Goal: Information Seeking & Learning: Learn about a topic

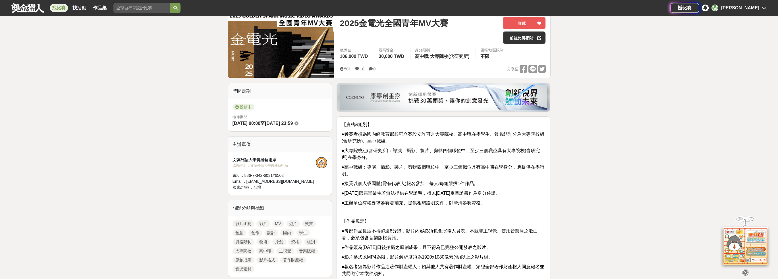
scroll to position [114, 0]
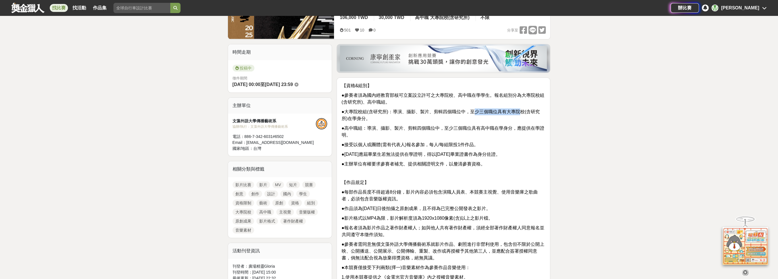
drag, startPoint x: 477, startPoint y: 112, endPoint x: 521, endPoint y: 113, distance: 44.0
click at [521, 113] on span "●大專院校組(含研究所)：導演、攝影、製片、剪輯四個職位中，至少三個職位具有大專院校(含研究所)在學身分。" at bounding box center [440, 115] width 198 height 12
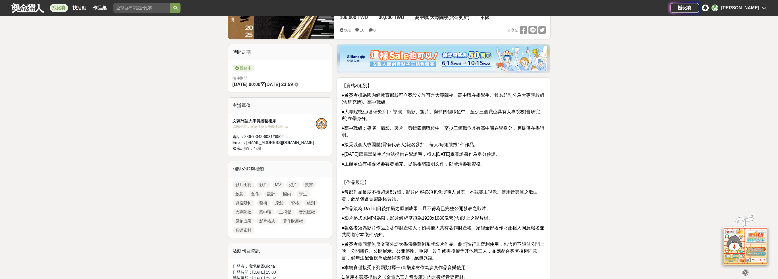
click at [472, 129] on span "●高中職組：導演、攝影、製片、剪輯四個職位中，至少三個職位具有高中職在學身分，應提供在學證明。" at bounding box center [442, 132] width 203 height 12
drag, startPoint x: 365, startPoint y: 128, endPoint x: 535, endPoint y: 128, distance: 170.8
click at [535, 128] on span "●高中職組：導演、攝影、製片、剪輯四個職位中，至少三個職位具有高中職在學身分，應提供在學證明。" at bounding box center [442, 132] width 203 height 12
click at [501, 134] on p "●高中職組：導演、攝影、製片、剪輯四個職位中，至少三個職位具有高中職在學身分，應提供在學證明。" at bounding box center [443, 132] width 204 height 14
drag, startPoint x: 434, startPoint y: 144, endPoint x: 479, endPoint y: 144, distance: 44.6
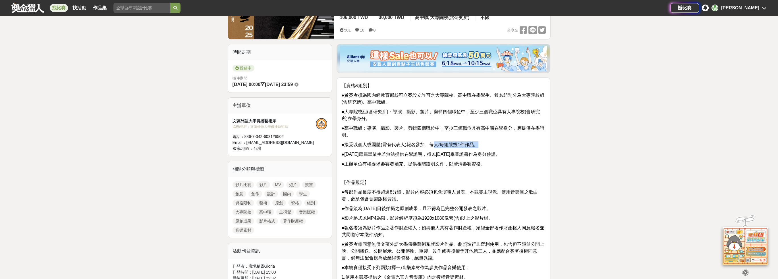
click at [478, 144] on span "●接受以個人或團體(需有代表人)報名參加，每人/每組限投1件作品。" at bounding box center [409, 144] width 137 height 5
click at [429, 153] on span "●114年應屆畢業生若無法提供在學證明，得以114年畢業證書作為身分佐證。" at bounding box center [420, 154] width 159 height 5
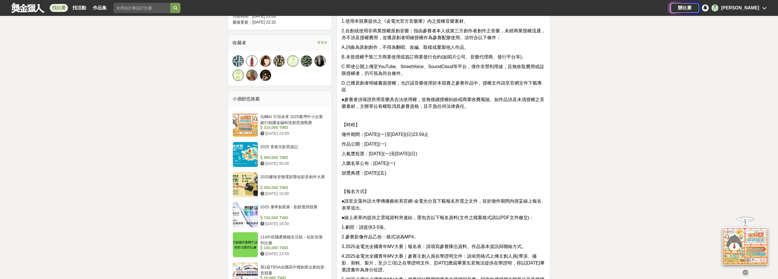
scroll to position [398, 0]
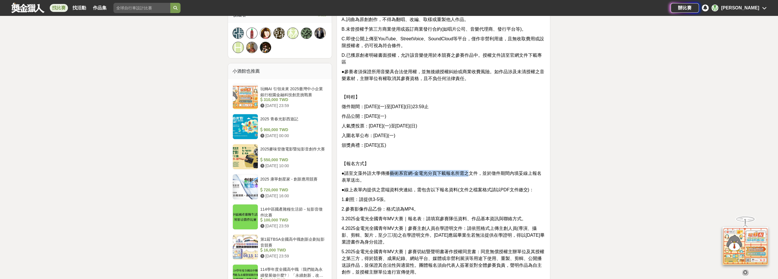
drag, startPoint x: 390, startPoint y: 174, endPoint x: 472, endPoint y: 169, distance: 82.5
click at [472, 171] on span "●請至文藻外語大學傳播藝術系官網-金電光分頁下載報名所需之文件，並於徵件期間內填妥線上報名表單送出。" at bounding box center [441, 177] width 200 height 12
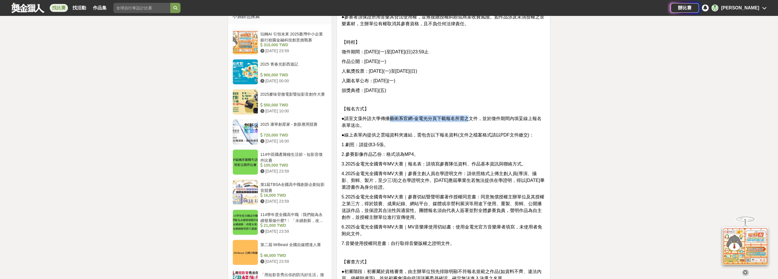
scroll to position [455, 0]
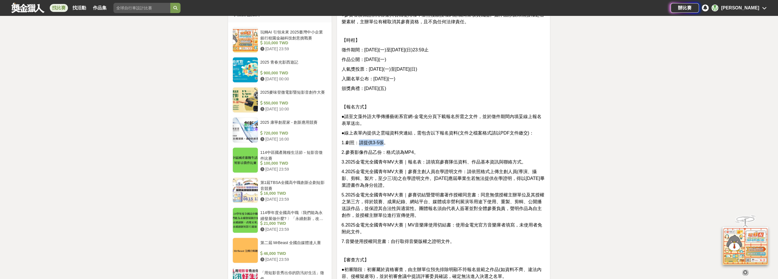
drag, startPoint x: 359, startPoint y: 143, endPoint x: 383, endPoint y: 143, distance: 23.9
click at [383, 143] on span "1.劇照：請提供3-5張。" at bounding box center [364, 142] width 47 height 5
drag, startPoint x: 347, startPoint y: 153, endPoint x: 408, endPoint y: 156, distance: 60.9
click at [413, 154] on span "2.參賽影像作品乙份：格式須為MP4。" at bounding box center [379, 152] width 77 height 5
drag, startPoint x: 352, startPoint y: 165, endPoint x: 510, endPoint y: 161, distance: 158.0
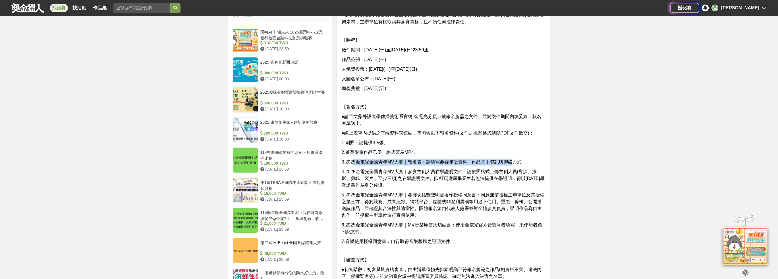
click at [510, 161] on span "3.2025金電光全國青年MV大賽｜報名表：請填寫參賽隊伍資料、作品基本資訊與聯絡方式。" at bounding box center [433, 162] width 184 height 5
click at [394, 172] on span "4.2025金電光全國青年MV大賽｜參賽主創人員在學證明文件：請依照格式上傳主創人員(導演、攝影、剪輯、製片，至少三項)之在學證明文件。114年應屆畢業生若無…" at bounding box center [442, 178] width 203 height 18
click at [398, 179] on span "4.2025金電光全國青年MV大賽｜參賽主創人員在學證明文件：請依照格式上傳主創人員(導演、攝影、剪輯、製片，至少三項)之在學證明文件。114年應屆畢業生若無…" at bounding box center [442, 178] width 203 height 18
drag, startPoint x: 390, startPoint y: 181, endPoint x: 417, endPoint y: 179, distance: 27.6
click at [417, 179] on span "4.2025金電光全國青年MV大賽｜參賽主創人員在學證明文件：請依照格式上傳主創人員(導演、攝影、剪輯、製片，至少三項)之在學證明文件。114年應屆畢業生若無…" at bounding box center [442, 178] width 203 height 18
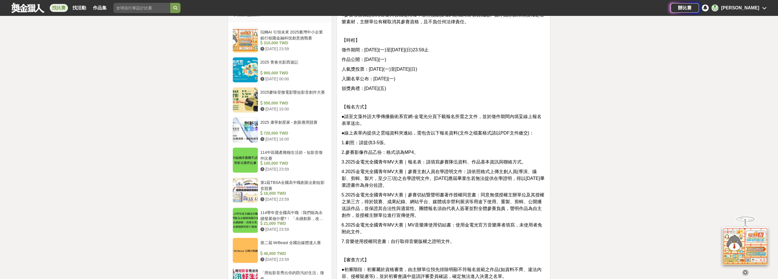
click at [458, 182] on p "4.2025金電光全國青年MV大賽｜參賽主創人員在學證明文件：請依照格式上傳主創人員(導演、攝影、剪輯、製片，至少三項)之在學證明文件。114年應屆畢業生若無…" at bounding box center [443, 179] width 204 height 20
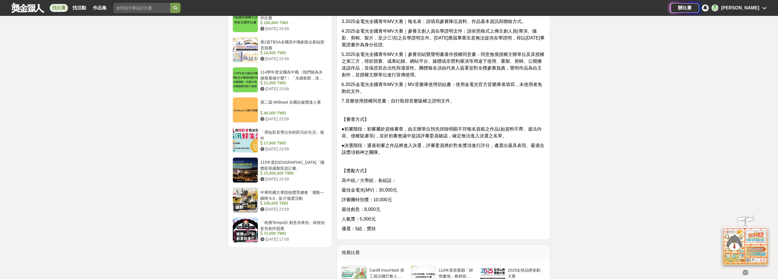
scroll to position [597, 0]
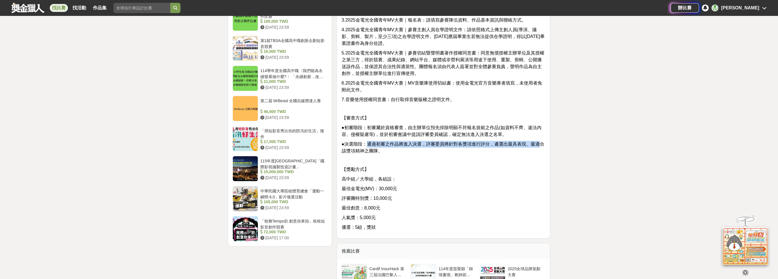
drag, startPoint x: 369, startPoint y: 143, endPoint x: 539, endPoint y: 144, distance: 169.4
click at [542, 141] on p "●決選階段：通過初審之作品將進入決選，評審委員將針對各獎項進行評分，遴選出最具表現、最適合該獎項精神之團隊。" at bounding box center [443, 148] width 204 height 14
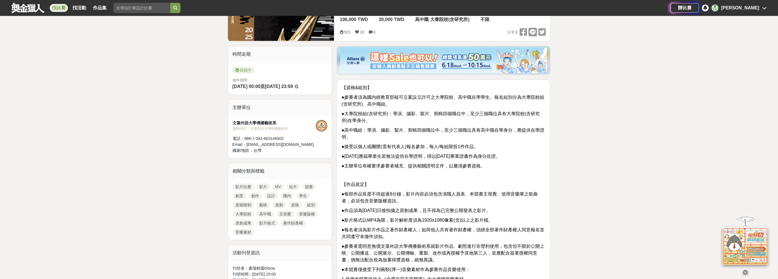
scroll to position [0, 0]
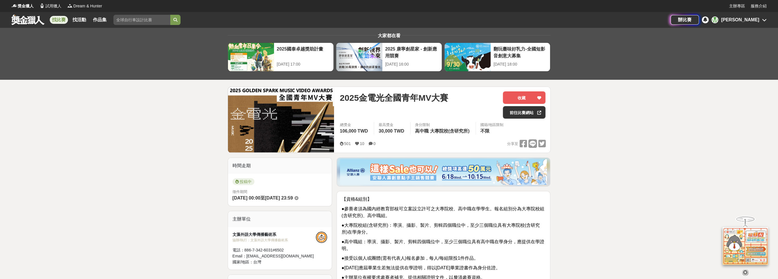
click at [28, 19] on link at bounding box center [28, 19] width 34 height 11
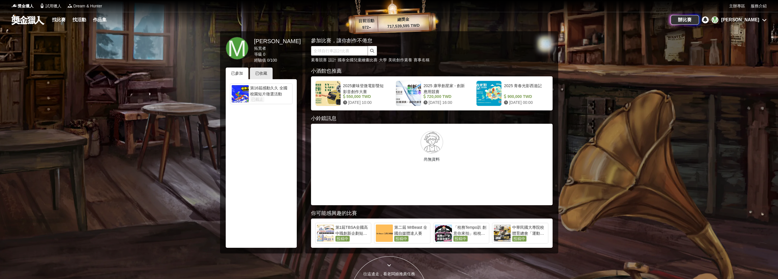
click at [354, 54] on input "text" at bounding box center [339, 51] width 57 height 10
click at [754, 19] on div "[PERSON_NAME]" at bounding box center [740, 19] width 38 height 7
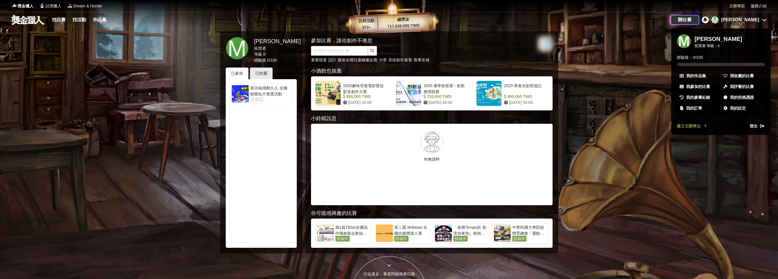
click at [751, 21] on div at bounding box center [389, 139] width 778 height 279
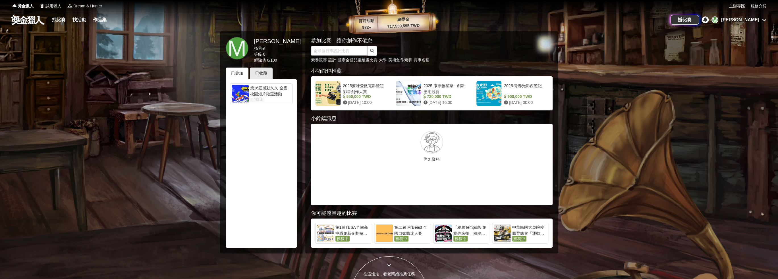
click at [324, 51] on input "text" at bounding box center [339, 51] width 57 height 10
type input "MV"
click button "submit" at bounding box center [372, 51] width 9 height 10
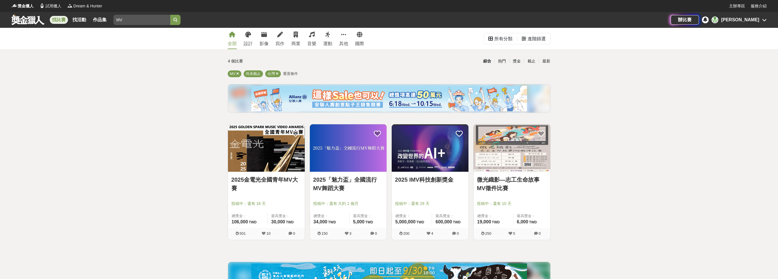
scroll to position [28, 0]
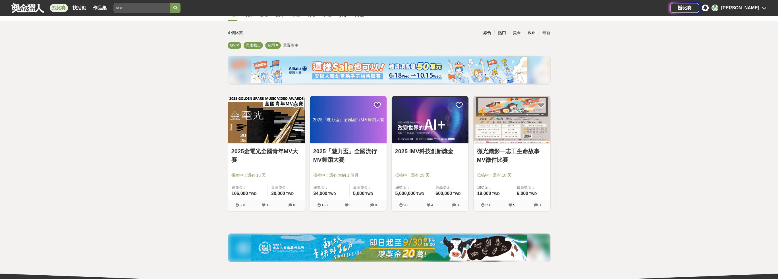
click at [448, 154] on link "2025 IMV科技創新獎金" at bounding box center [430, 151] width 70 height 9
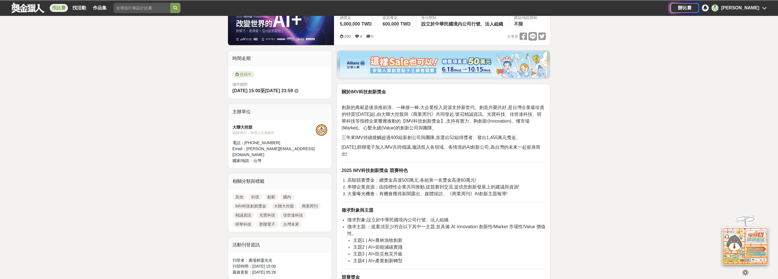
scroll to position [114, 0]
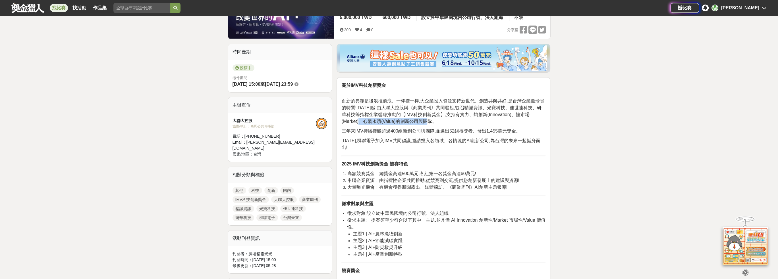
drag, startPoint x: 365, startPoint y: 124, endPoint x: 434, endPoint y: 121, distance: 69.1
click at [434, 121] on span "創新的典範是後浪推前浪、一棒接一棒,大企業投入資源支持新世代、創造共榮共好,是台灣企業最珍貴的特質!2022年起,由大聯大控股與《商業周刊》共同發起,號召精誠…" at bounding box center [442, 111] width 203 height 25
drag, startPoint x: 350, startPoint y: 132, endPoint x: 512, endPoint y: 128, distance: 161.4
click at [512, 129] on span "三年來IMV持續接觸超過400組新創公司與團隊,並選出52組得獎者、發出1,455萬元獎金。" at bounding box center [430, 131] width 179 height 5
click at [462, 138] on span "2025年,群聯電子加入IMV共同倡議,邀請投入各領域、各情境的AI創新公司,為台灣的未來一起挺身而出!" at bounding box center [440, 144] width 199 height 12
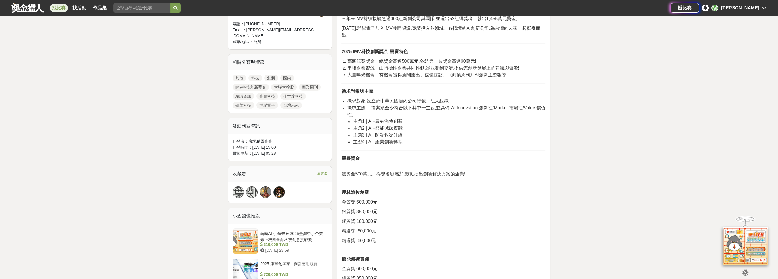
scroll to position [227, 0]
drag, startPoint x: 367, startPoint y: 120, endPoint x: 400, endPoint y: 120, distance: 32.7
click at [400, 120] on span "主題1 | AI+農林漁牧創新" at bounding box center [377, 120] width 49 height 5
drag, startPoint x: 367, startPoint y: 129, endPoint x: 402, endPoint y: 126, distance: 35.9
click at [402, 126] on li "主題2 | AI+節能減碳實踐" at bounding box center [449, 127] width 193 height 7
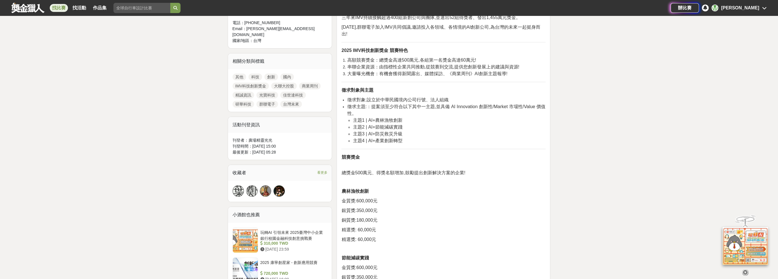
click at [387, 132] on span "主題3 | AI+防災救災升級" at bounding box center [377, 134] width 49 height 5
drag, startPoint x: 367, startPoint y: 134, endPoint x: 402, endPoint y: 134, distance: 34.4
click at [402, 134] on li "主題3 | AI+防災救災升級" at bounding box center [449, 134] width 193 height 7
drag, startPoint x: 367, startPoint y: 142, endPoint x: 408, endPoint y: 141, distance: 40.9
click at [408, 141] on li "主題4 | AI+產業創新轉型" at bounding box center [449, 141] width 193 height 7
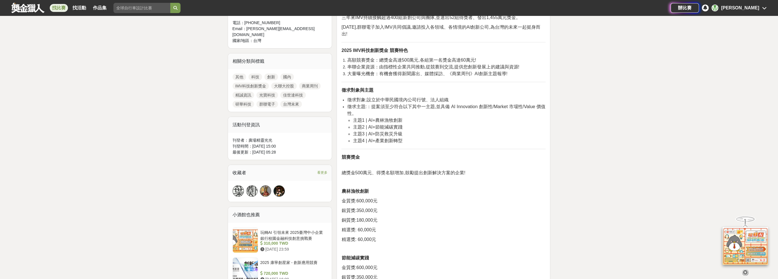
click at [446, 133] on li "主題3 | AI+防災救災升級" at bounding box center [449, 134] width 193 height 7
drag, startPoint x: 374, startPoint y: 107, endPoint x: 537, endPoint y: 110, distance: 163.2
click at [537, 110] on li "徵求主題:：提案須至少符合以下其中一主題,並具備 AI Innovation 創新性/Market 市場性/Value 價值性。 主題1 | AI+農林漁牧創…" at bounding box center [446, 123] width 198 height 41
click at [492, 109] on span "徵求主題:：提案須至少符合以下其中一主題,並具備 AI Innovation 創新性/Market 市場性/Value 價值性。" at bounding box center [446, 110] width 198 height 12
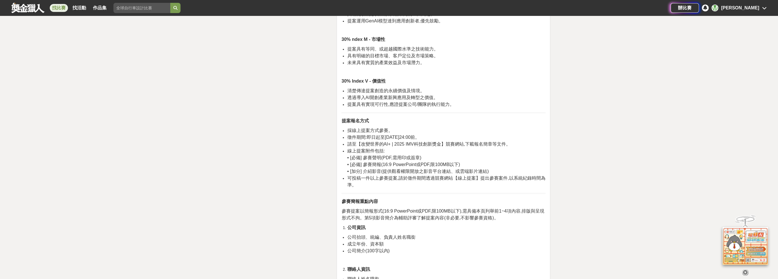
scroll to position [853, 0]
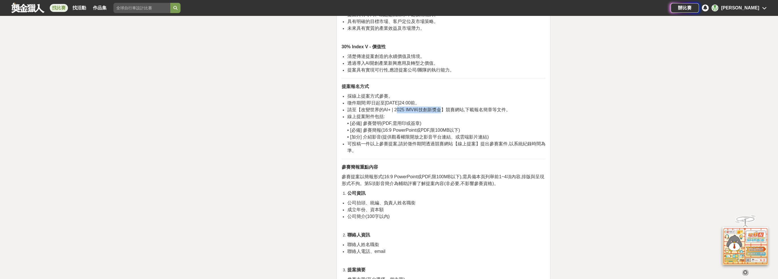
drag, startPoint x: 395, startPoint y: 109, endPoint x: 440, endPoint y: 109, distance: 45.2
click at [440, 109] on span "請至【改變世界的AI+ | 2025 IMV科技創新獎金】競賽網站,下載報名簡章等文件。" at bounding box center [428, 109] width 163 height 5
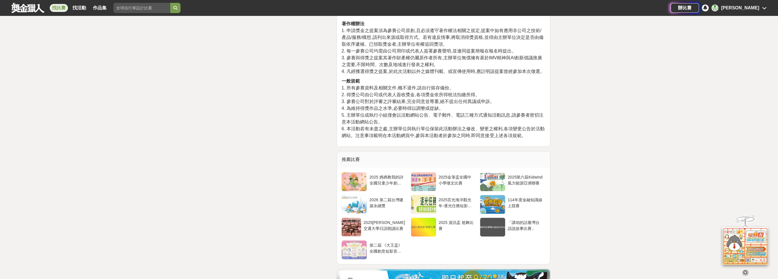
scroll to position [1279, 0]
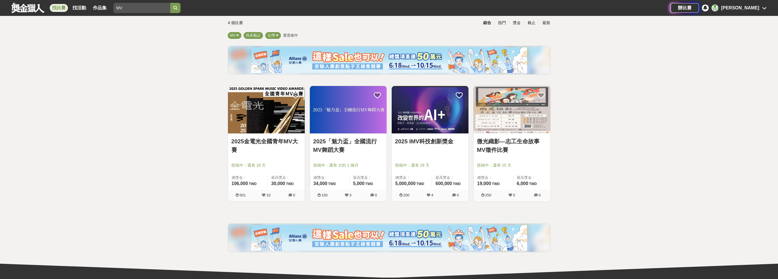
scroll to position [28, 0]
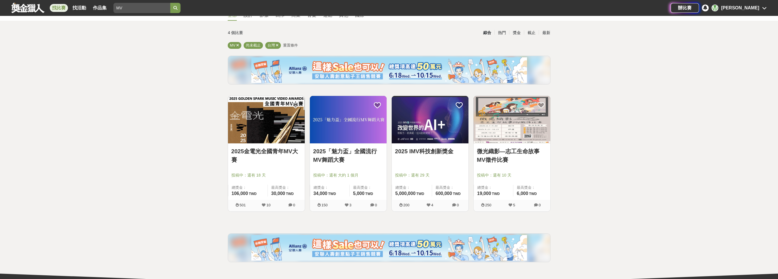
click at [282, 107] on img at bounding box center [266, 119] width 77 height 47
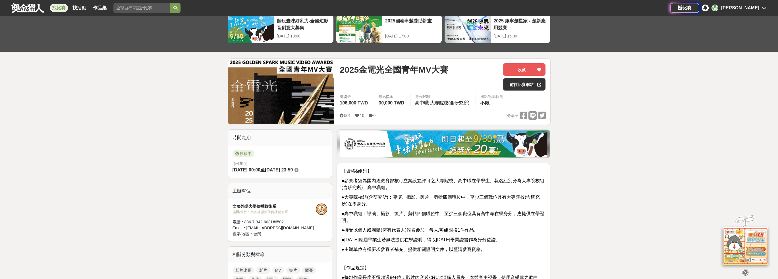
scroll to position [27, 0]
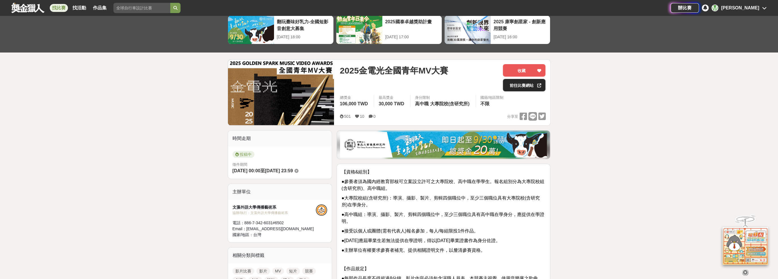
click at [528, 86] on link "前往比賽網站" at bounding box center [524, 85] width 43 height 13
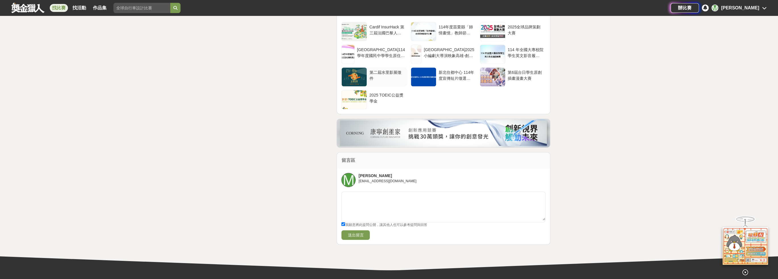
scroll to position [851, 0]
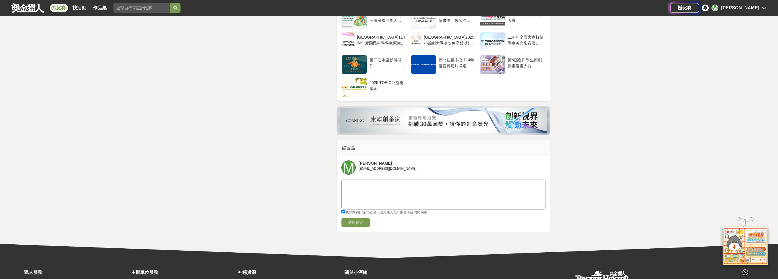
click at [388, 184] on textarea at bounding box center [443, 194] width 203 height 28
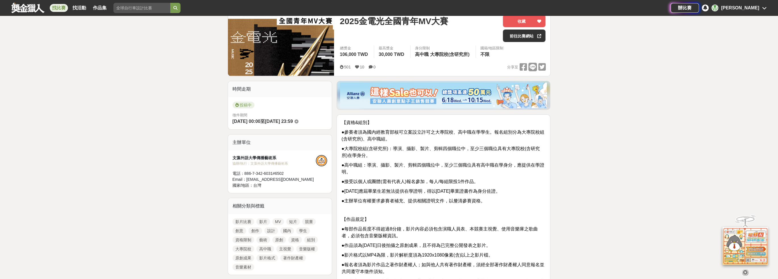
scroll to position [56, 0]
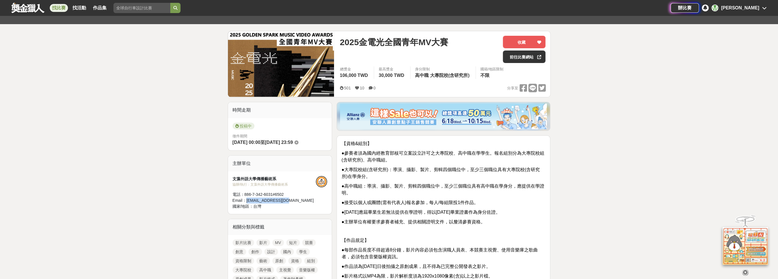
drag, startPoint x: 247, startPoint y: 203, endPoint x: 287, endPoint y: 201, distance: 39.8
click at [287, 201] on div "Email： gsmv2025@gmail.com" at bounding box center [274, 201] width 84 height 6
copy div "gsmv2025@gmail.com"
click at [38, 12] on link at bounding box center [28, 7] width 34 height 11
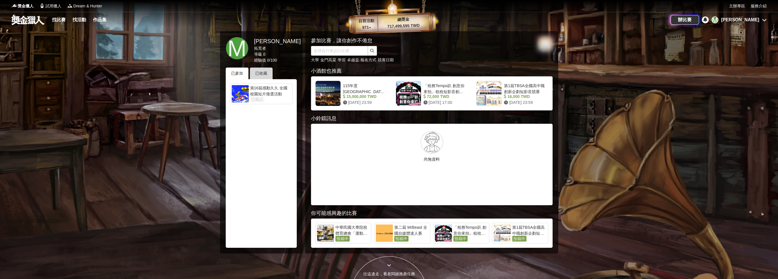
click at [269, 74] on div "已收藏" at bounding box center [261, 74] width 23 height 12
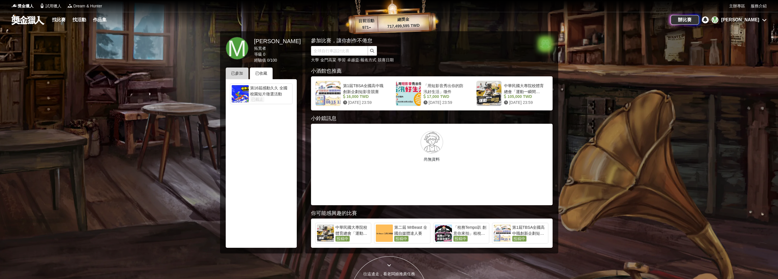
click at [242, 75] on div "已參加" at bounding box center [237, 74] width 23 height 12
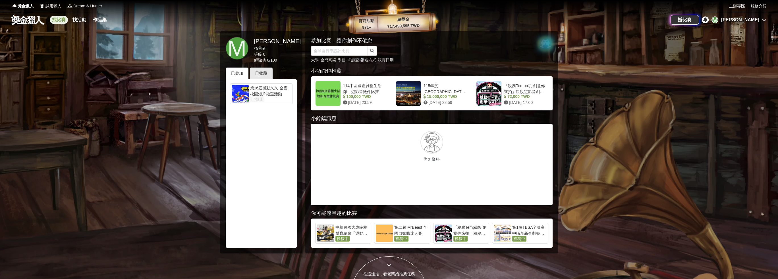
click at [65, 20] on link "找比賽" at bounding box center [59, 20] width 18 height 8
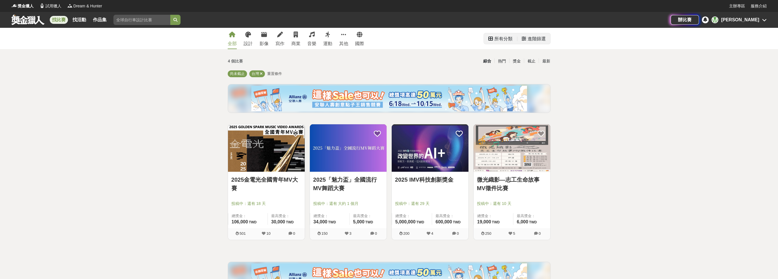
click at [521, 41] on div "進階篩選" at bounding box center [533, 38] width 33 height 11
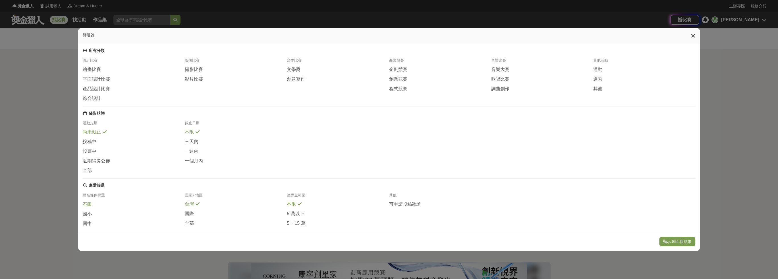
click at [91, 211] on div "不限" at bounding box center [134, 206] width 102 height 10
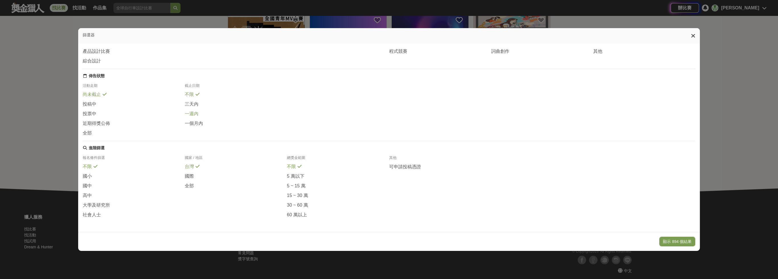
scroll to position [47, 0]
click at [86, 185] on span "國中" at bounding box center [87, 186] width 9 height 6
click at [93, 165] on icon at bounding box center [95, 166] width 4 height 5
click at [195, 187] on span at bounding box center [197, 185] width 5 height 5
click at [679, 242] on button "顯示 75 個結果" at bounding box center [678, 242] width 34 height 10
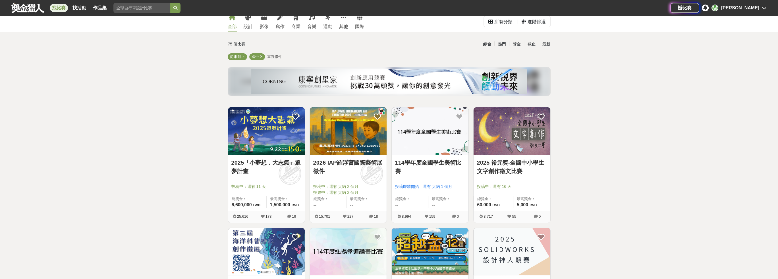
scroll to position [45, 0]
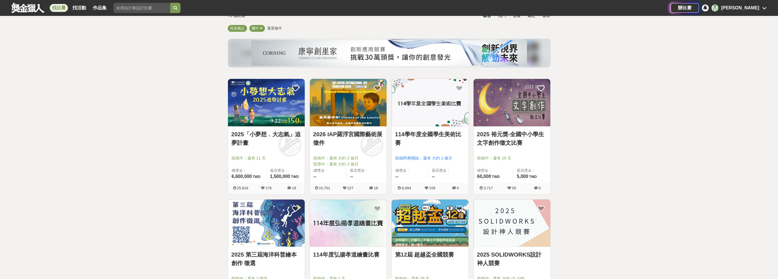
click at [269, 139] on link "2025「小夢想．大志氣」追夢計畫" at bounding box center [266, 138] width 70 height 17
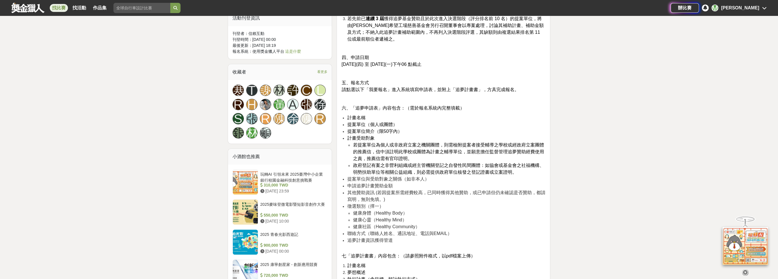
scroll to position [568, 0]
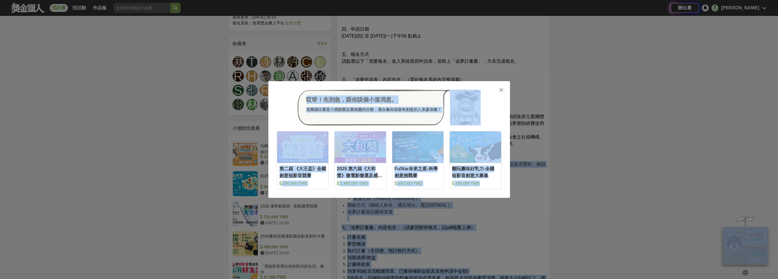
drag, startPoint x: 376, startPoint y: 151, endPoint x: 544, endPoint y: 149, distance: 168.2
click at [504, 88] on div "哎呀！先別急，跟你說個小道消息。 這幾個比賽是小酒館最近最推薦的任務，適合像你這樣有創意的人來參加噢！ 收藏 第二屆 《大王盃》全國創意短影音競賽 250,0…" at bounding box center [389, 139] width 242 height 117
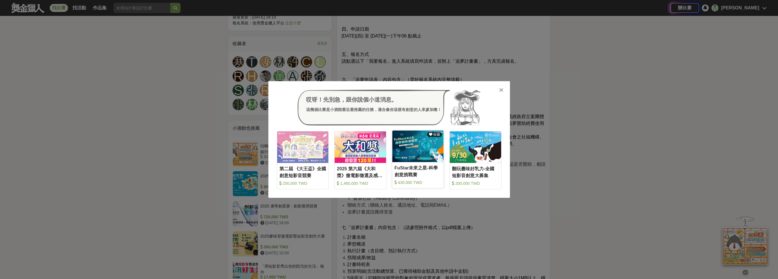
click at [410, 176] on div "FuStar未來之星-科學創意挑戰賽" at bounding box center [417, 171] width 47 height 13
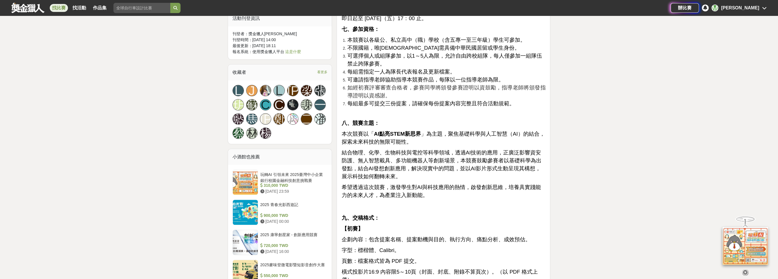
scroll to position [568, 0]
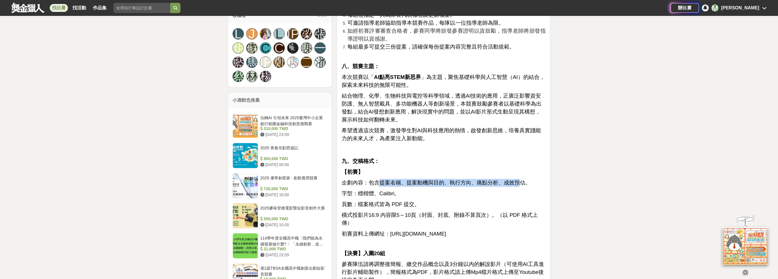
drag, startPoint x: 376, startPoint y: 176, endPoint x: 516, endPoint y: 177, distance: 140.4
click at [516, 180] on span "企劃內容：包含提案名稱、提案動機與目的、執行方向、痛點分析、成效預估。" at bounding box center [435, 183] width 189 height 6
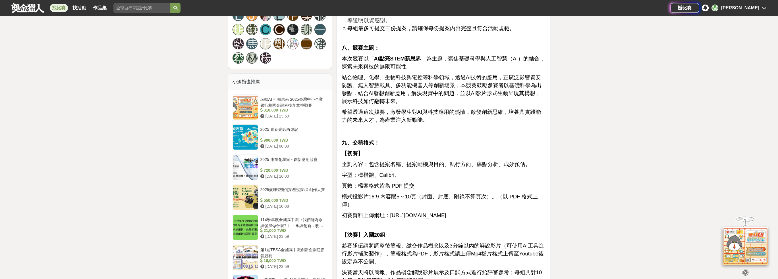
scroll to position [597, 0]
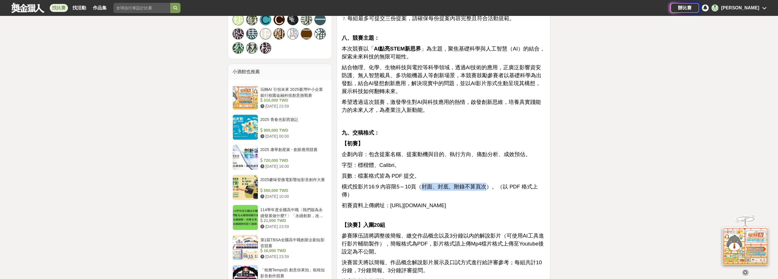
drag, startPoint x: 421, startPoint y: 178, endPoint x: 483, endPoint y: 179, distance: 62.5
click at [483, 184] on span "橫式投影片16:9 內容限5～10頁（封面、封底、附錄不算頁次）。（以 PDF 格式上傳）" at bounding box center [439, 191] width 196 height 14
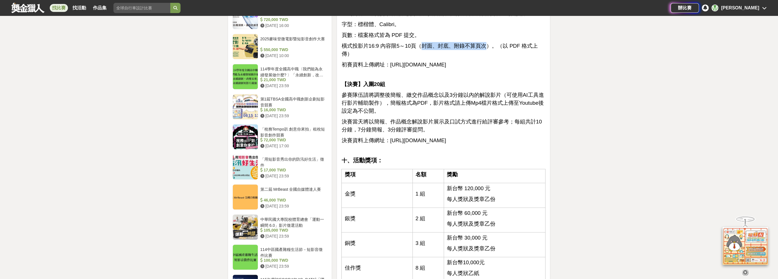
scroll to position [739, 0]
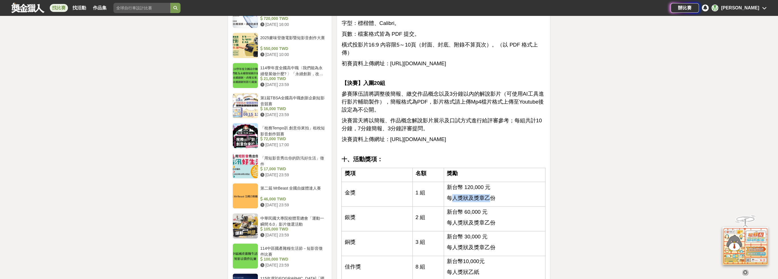
drag, startPoint x: 450, startPoint y: 201, endPoint x: 491, endPoint y: 200, distance: 40.6
click at [491, 200] on span "每人獎狀及獎章乙份" at bounding box center [471, 198] width 49 height 6
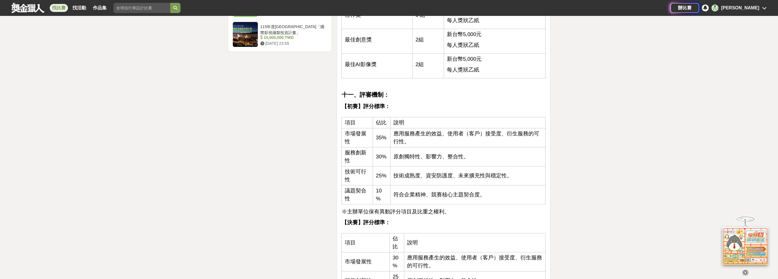
scroll to position [995, 0]
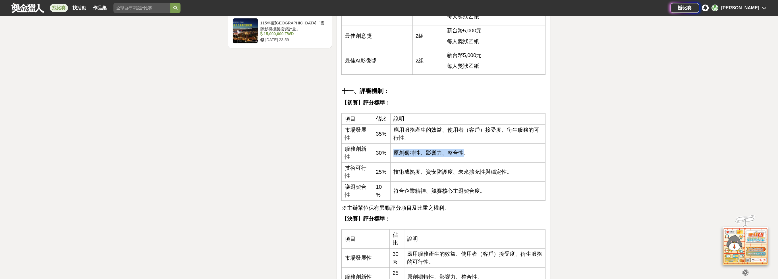
drag, startPoint x: 395, startPoint y: 153, endPoint x: 462, endPoint y: 153, distance: 66.8
click at [462, 153] on span "原創獨特性、影響力、整合性。" at bounding box center [431, 153] width 76 height 6
drag, startPoint x: 398, startPoint y: 175, endPoint x: 479, endPoint y: 174, distance: 81.3
click at [479, 174] on td "技術成熟度、資安防護度、未來擴充性與穩定性。" at bounding box center [467, 172] width 155 height 19
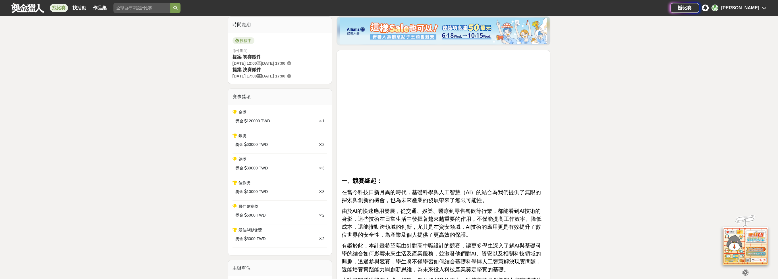
scroll to position [227, 0]
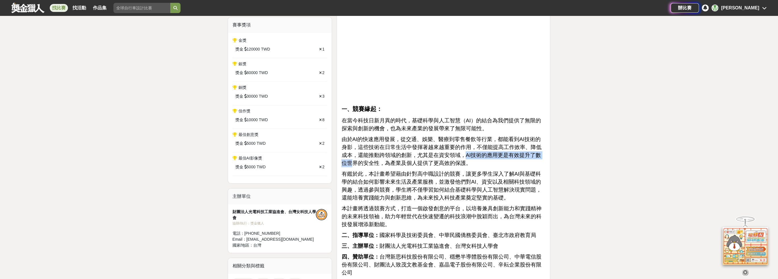
drag, startPoint x: 459, startPoint y: 154, endPoint x: 540, endPoint y: 153, distance: 81.3
click at [540, 153] on span "由於AI的快速應用發展，從交通、娛樂、醫療到零售餐飲等行業，都能看到AI技術的身影，這些技術在日常生活中發揮著越來越重要的作用，不僅能提高工作效率、降低成本，…" at bounding box center [441, 151] width 200 height 30
drag, startPoint x: 375, startPoint y: 164, endPoint x: 454, endPoint y: 160, distance: 79.4
click at [454, 160] on span "由於AI的快速應用發展，從交通、娛樂、醫療到零售餐飲等行業，都能看到AI技術的身影，這些技術在日常生活中發揮著越來越重要的作用，不僅能提高工作效率、降低成本，…" at bounding box center [441, 151] width 200 height 30
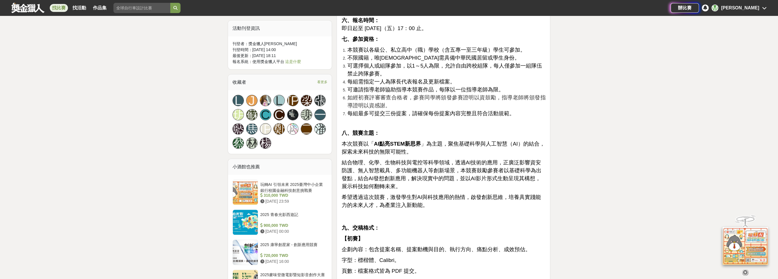
scroll to position [512, 0]
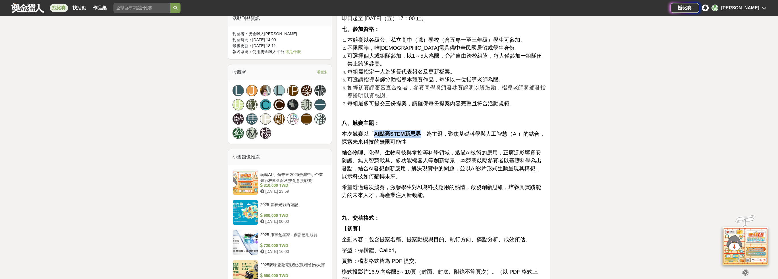
drag, startPoint x: 373, startPoint y: 125, endPoint x: 417, endPoint y: 126, distance: 44.3
click at [417, 131] on strong "AI點亮STEM新思界" at bounding box center [397, 134] width 47 height 6
click at [408, 156] on span "結合物理、化學、生物科技與電控等科學領域，透過AI技術的應用，正廣泛影響資安防護、無人智慧載具、多功能機器人等創新場景，本競賽鼓勵參賽者以基礎科學為出發點，結…" at bounding box center [441, 165] width 200 height 30
click at [456, 184] on span "希望透過這次競賽，激發學生對AI與科技應用的熱情，啟發創新思維，培養具實踐能力的未來人才，為產業注入新動能。" at bounding box center [440, 191] width 199 height 14
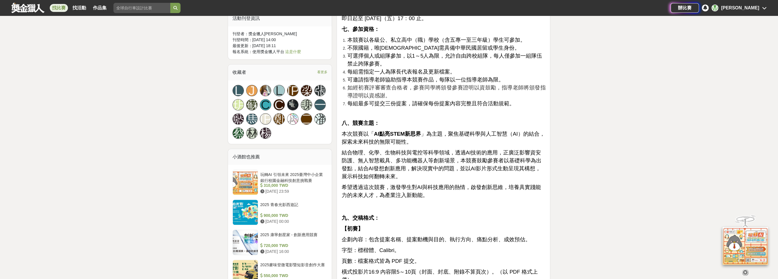
click at [524, 184] on span "希望透過這次競賽，激發學生對AI與科技應用的熱情，啟發創新思維，培養具實踐能力的未來人才，為產業注入新動能。" at bounding box center [440, 191] width 199 height 14
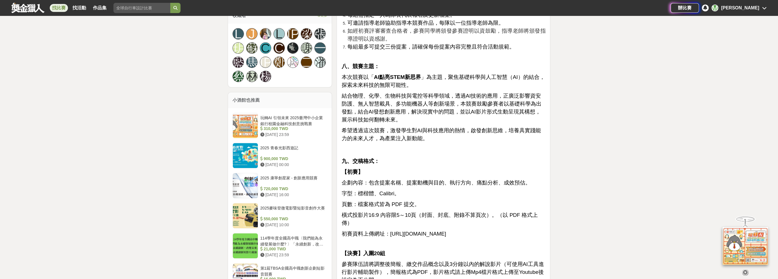
scroll to position [625, 0]
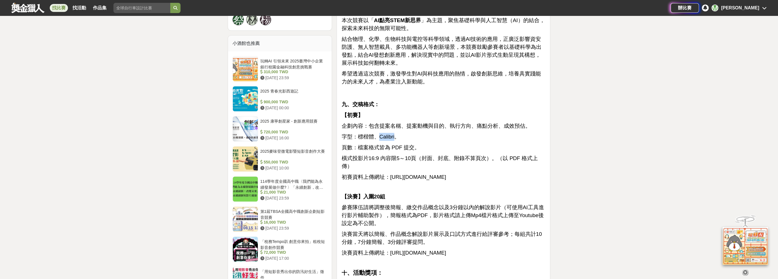
drag, startPoint x: 376, startPoint y: 129, endPoint x: 396, endPoint y: 129, distance: 19.3
click at [396, 134] on span "字型：標楷體、Calibri。" at bounding box center [370, 137] width 58 height 6
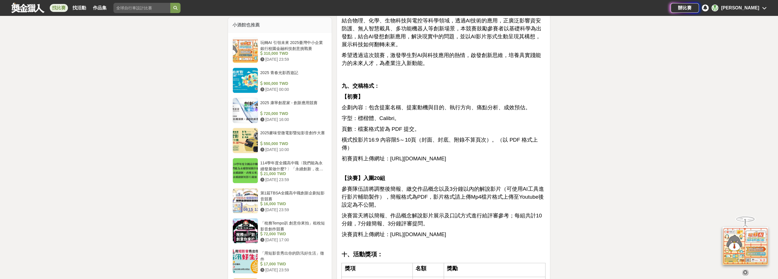
scroll to position [654, 0]
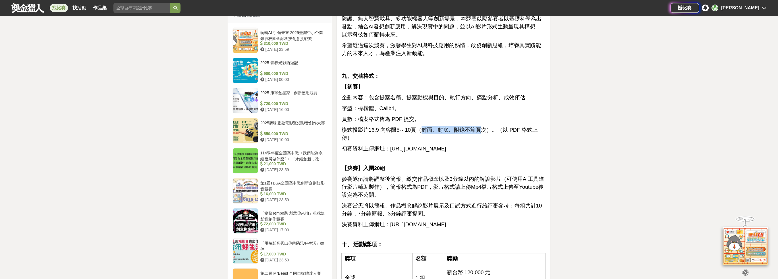
drag, startPoint x: 423, startPoint y: 122, endPoint x: 479, endPoint y: 125, distance: 56.0
click at [479, 127] on span "橫式投影片16:9 內容限5～10頁（封面、封底、附錄不算頁次）。（以 PDF 格式上傳）" at bounding box center [439, 134] width 196 height 14
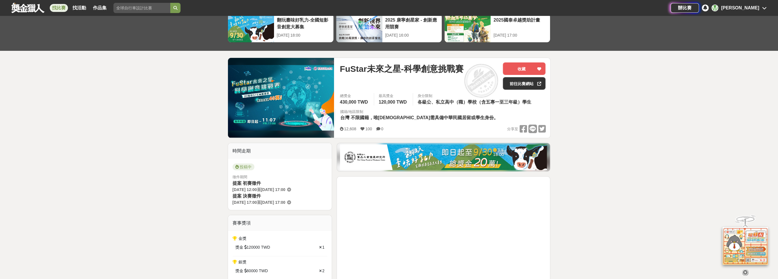
scroll to position [28, 0]
click at [528, 70] on button "收藏" at bounding box center [524, 69] width 43 height 13
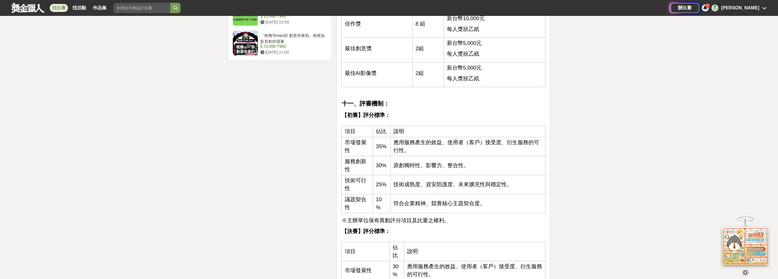
scroll to position [1023, 0]
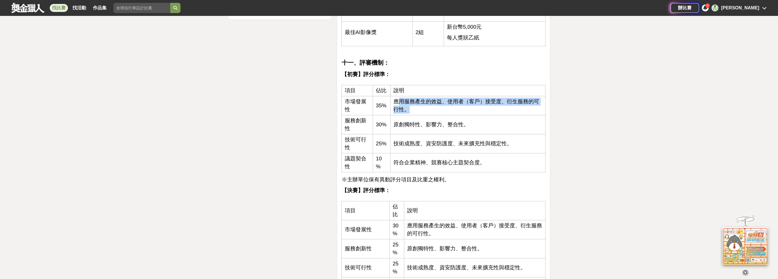
drag, startPoint x: 396, startPoint y: 103, endPoint x: 540, endPoint y: 105, distance: 143.8
click at [540, 105] on td "應用服務產生的效益、使用者（客戶）接受度、衍生服務的可行性。" at bounding box center [467, 105] width 155 height 19
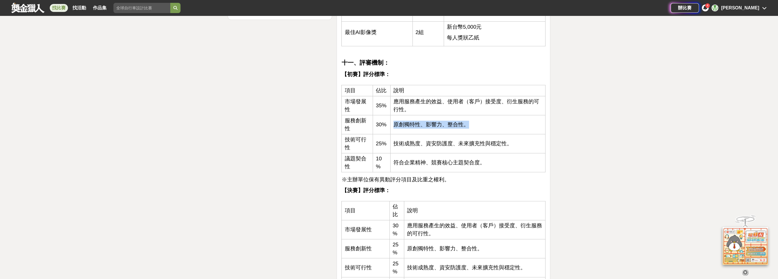
drag, startPoint x: 395, startPoint y: 126, endPoint x: 471, endPoint y: 124, distance: 76.2
click at [471, 124] on td "原創獨特性、影響力、整合性。" at bounding box center [467, 124] width 155 height 19
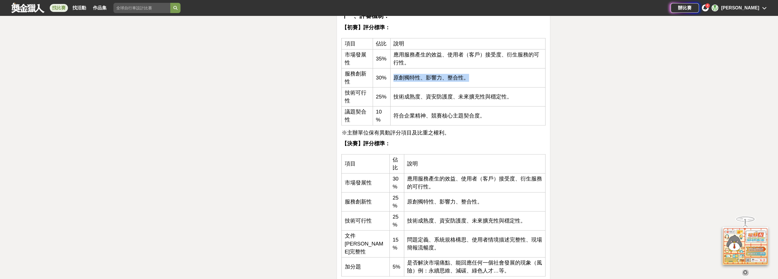
scroll to position [1080, 0]
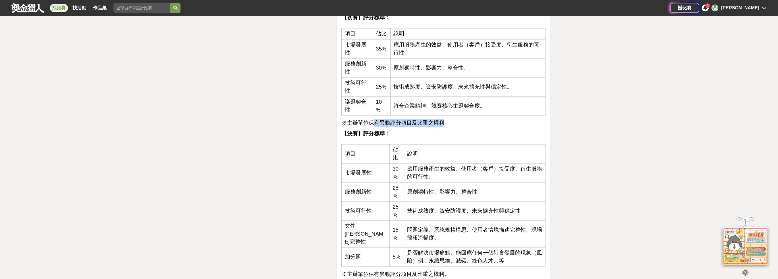
drag, startPoint x: 373, startPoint y: 121, endPoint x: 441, endPoint y: 122, distance: 68.2
click at [441, 122] on span "※主辦單位保有異動評分項目及比重之權利。" at bounding box center [395, 123] width 108 height 6
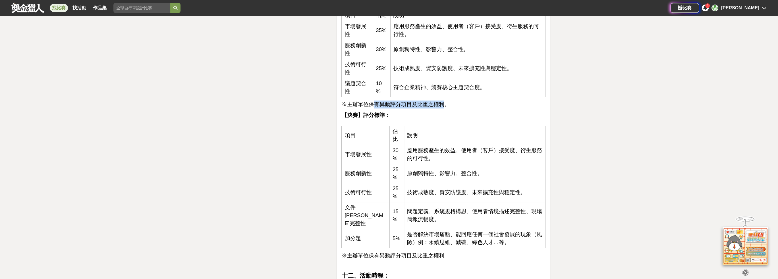
scroll to position [1108, 0]
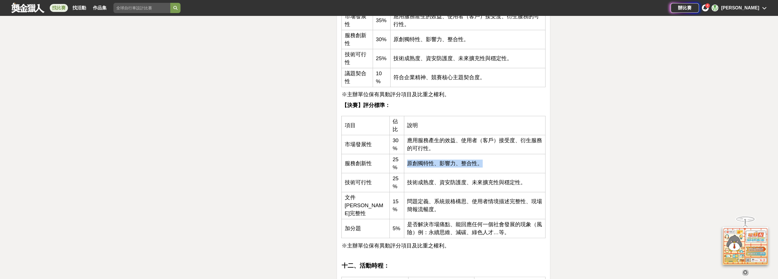
drag, startPoint x: 390, startPoint y: 164, endPoint x: 463, endPoint y: 162, distance: 73.1
click at [463, 162] on td "原創獨特性、影響力、整合性。" at bounding box center [475, 163] width 142 height 19
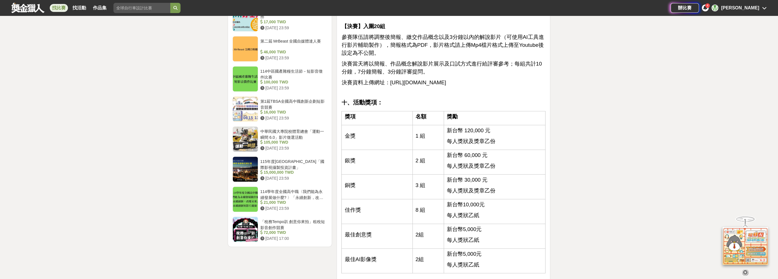
scroll to position [739, 0]
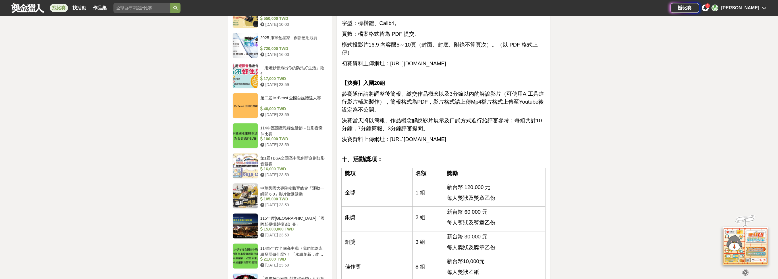
click at [419, 136] on span "https://contest.bhuntr.com/tw/pidafustar/home/?submit&contestGroupId=185258&con…" at bounding box center [418, 139] width 56 height 6
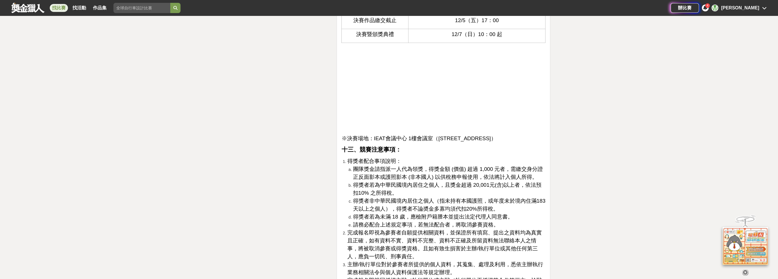
scroll to position [1478, 0]
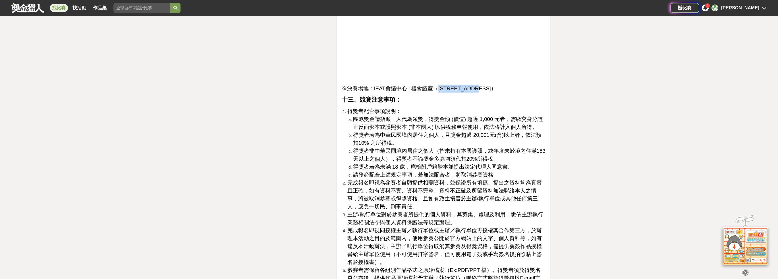
drag, startPoint x: 435, startPoint y: 80, endPoint x: 493, endPoint y: 80, distance: 58.0
click at [493, 86] on span "※決賽場地：IEAT會議中心 1樓會議室（台北市中山區松江路350號）" at bounding box center [418, 89] width 155 height 6
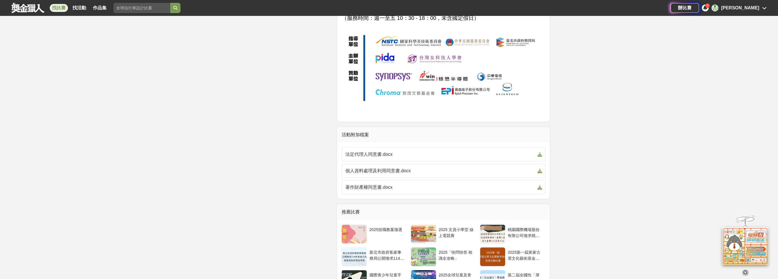
scroll to position [2387, 0]
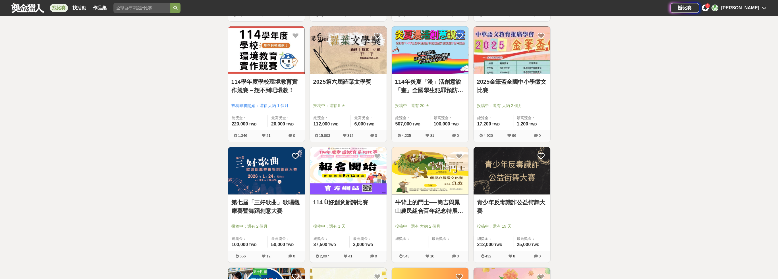
scroll to position [330, 0]
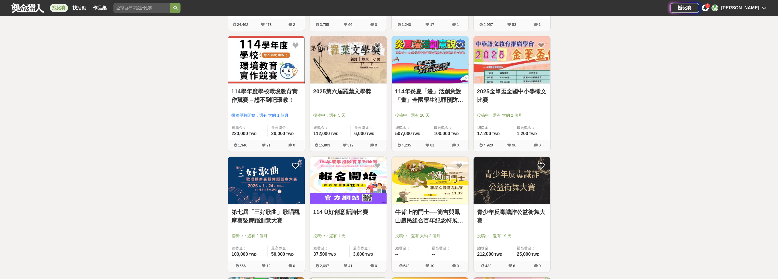
click at [276, 99] on link "114學年度學校環境教育實作競賽－想不到吧環教！" at bounding box center [266, 95] width 70 height 17
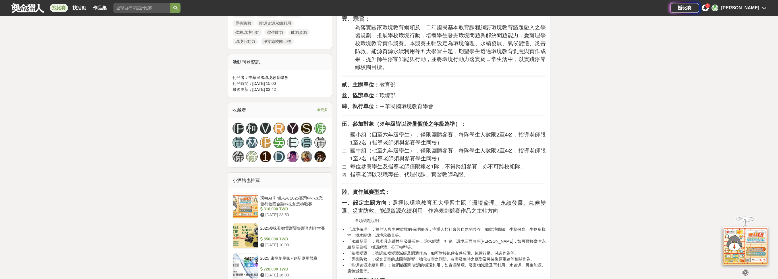
scroll to position [313, 0]
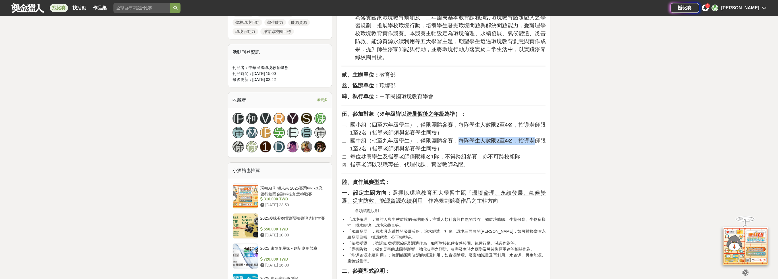
drag, startPoint x: 458, startPoint y: 141, endPoint x: 511, endPoint y: 146, distance: 53.1
click at [534, 144] on li "國中組（七至九年級學生）， 僅限團體參賽 ，每隊學生人數限2至4名，指導老師限1至2名（指導老師須與參賽學生同校）。" at bounding box center [448, 145] width 196 height 16
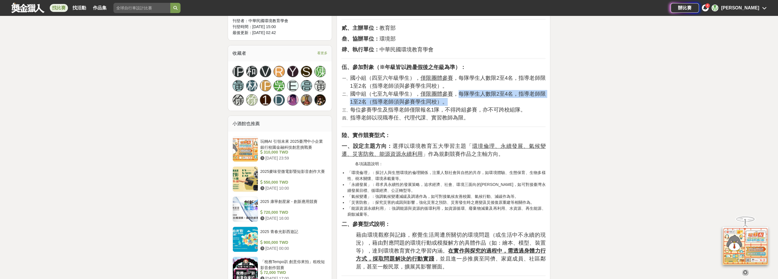
scroll to position [369, 0]
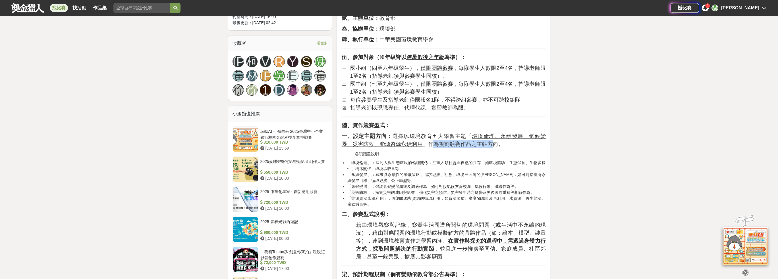
drag, startPoint x: 419, startPoint y: 145, endPoint x: 480, endPoint y: 146, distance: 60.8
click at [480, 146] on span "一、設定主題方向： 選擇以環境教育五大學習主題「 環境倫理、永續發展、氣候變遷、災害防救、能源資源永續利用 」作為規劃競賽作品之主軸方向。" at bounding box center [443, 140] width 204 height 14
click at [403, 166] on li "「環境倫理」：探討人與生態環境的倫理關係，注重人類社會與自然的共存，如環境體驗、生態保育、生物多樣性、樹木關懷、環境承載量等。" at bounding box center [446, 166] width 198 height 12
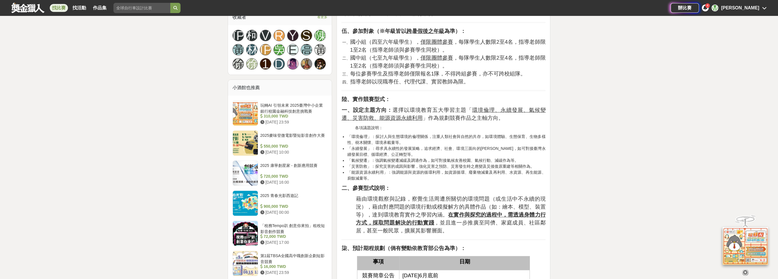
scroll to position [426, 0]
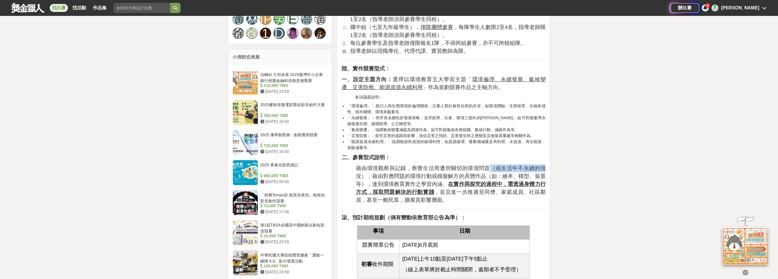
drag, startPoint x: 489, startPoint y: 168, endPoint x: 548, endPoint y: 170, distance: 58.8
drag, startPoint x: 373, startPoint y: 176, endPoint x: 485, endPoint y: 178, distance: 112.0
click at [485, 178] on span "藉由環境觀察與記錄，察覺生活周遭所關切的環境問題（或生活中不永續的現況），藉由對應問題的環境行動或模擬解方的具體作品（如：繪本、模型、裝置等），達到環境教育實…" at bounding box center [451, 184] width 190 height 38
drag, startPoint x: 377, startPoint y: 184, endPoint x: 520, endPoint y: 183, distance: 143.0
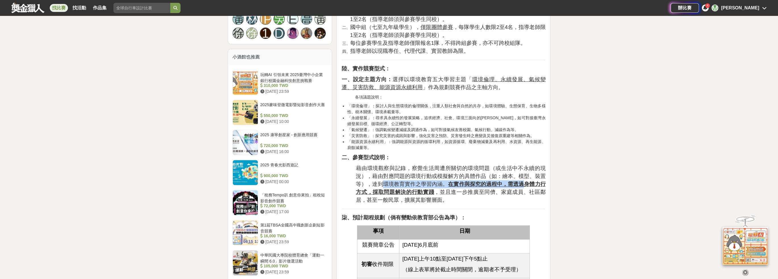
click at [520, 183] on span "藉由環境觀察與記錄，察覺生活周遭所關切的環境問題（或生活中不永續的現況），藉由對應問題的環境行動或模擬解方的具體作品（如：繪本、模型、裝置等），達到環境教育實…" at bounding box center [451, 184] width 190 height 38
click at [476, 201] on p "藉由環境觀察與記錄，察覺生活周遭所關切的環境問題（或生活中不永續的現況），藉由對應問題的環境行動或模擬解方的具體作品（如：繪本、模型、裝置等），達到環境教育實…" at bounding box center [451, 185] width 190 height 40
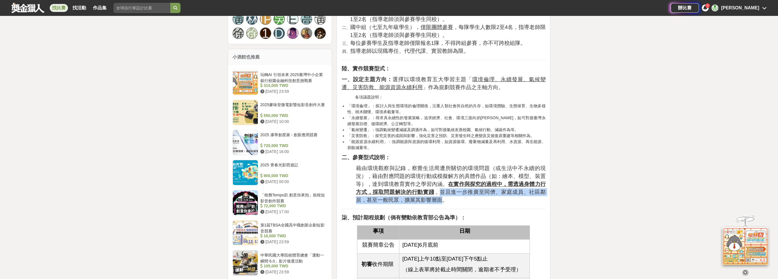
drag, startPoint x: 433, startPoint y: 192, endPoint x: 438, endPoint y: 198, distance: 7.7
click at [431, 202] on span "藉由環境觀察與記錄，察覺生活周遭所關切的環境問題（或生活中不永續的現況），藉由對應問題的環境行動或模擬解方的具體作品（如：繪本、模型、裝置等），達到環境教育實…" at bounding box center [451, 184] width 190 height 38
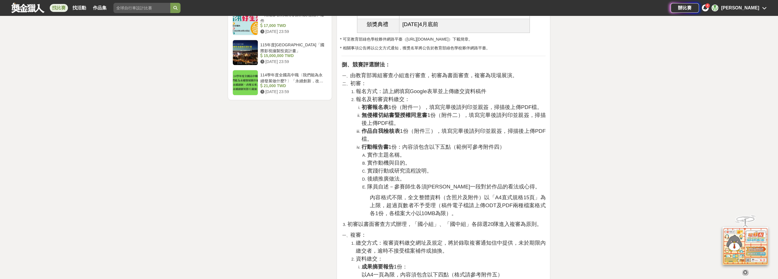
scroll to position [767, 0]
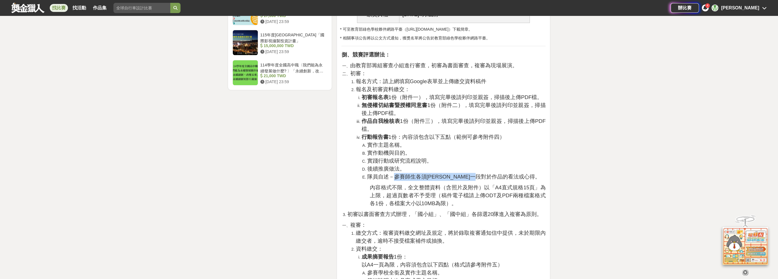
drag, startPoint x: 392, startPoint y: 176, endPoint x: 498, endPoint y: 176, distance: 106.6
click at [498, 176] on span "隊員自述－參賽師生各須陳述一段對於作品的看法或心得。" at bounding box center [453, 177] width 173 height 6
click at [483, 193] on span "內容格式不限，全文整體資料（含照片及附件）以「A4直式規格15頁」為上限，超過頁數者不予受理（稿件電子檔請上傳ODT及PDF兩種檔案格式各1份，各檔案大小以1…" at bounding box center [458, 196] width 176 height 22
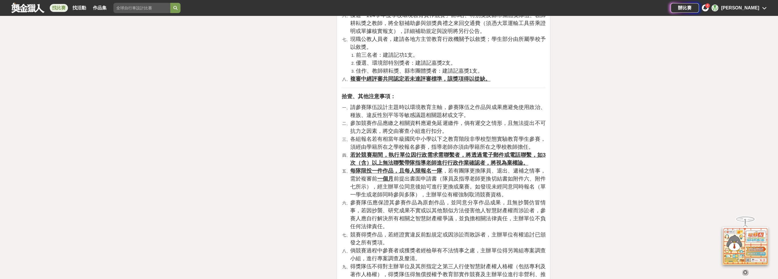
scroll to position [1705, 0]
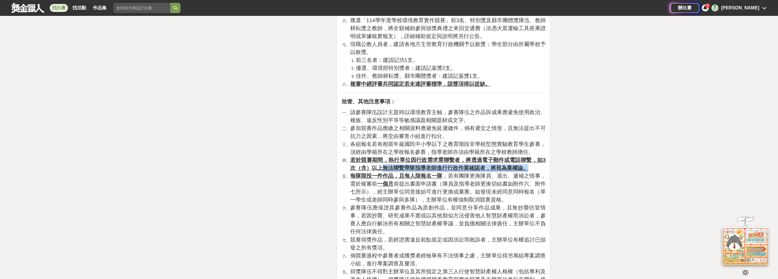
drag, startPoint x: 374, startPoint y: 157, endPoint x: 518, endPoint y: 161, distance: 144.1
click at [518, 161] on u "若於競賽期間，執行單位因行政需求需聯繫者，將透過電子郵件或電話聯繫，如3次（含）以上無法聯繫帶隊指導老師進行行政作業確認者，將視為棄權論。" at bounding box center [448, 164] width 196 height 14
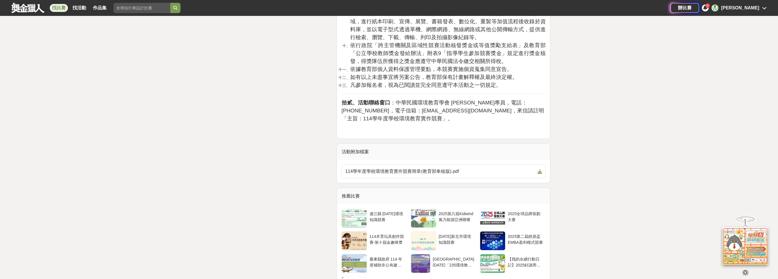
scroll to position [1989, 0]
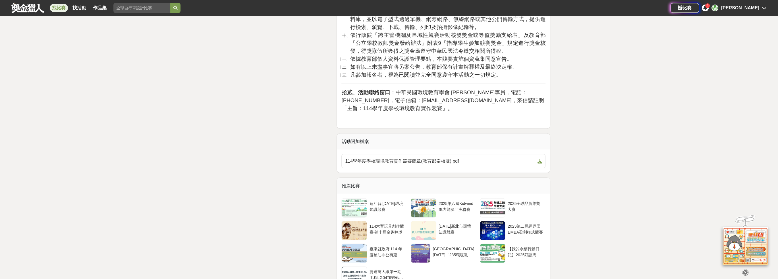
drag, startPoint x: 577, startPoint y: 173, endPoint x: 573, endPoint y: 170, distance: 4.7
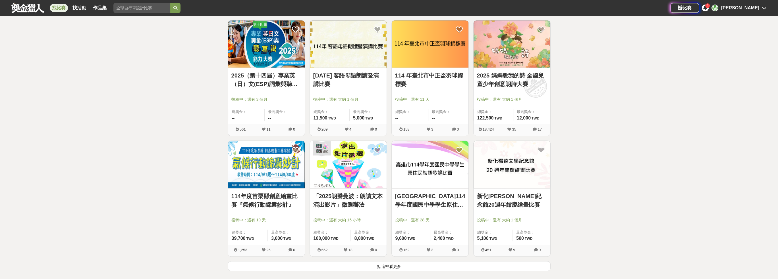
scroll to position [614, 0]
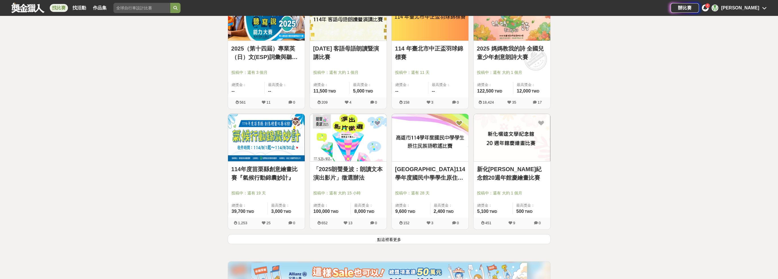
click at [390, 237] on button "點這裡看更多" at bounding box center [389, 239] width 323 height 10
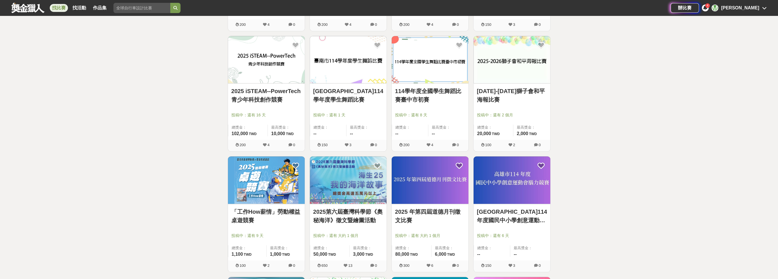
scroll to position [1182, 0]
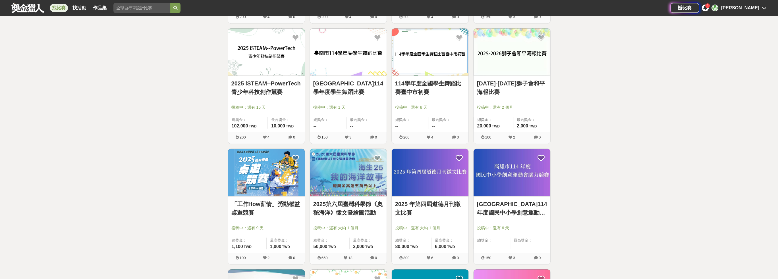
click at [272, 93] on link "2025 iSTEAM--PowerTech青少年科技創作競賽" at bounding box center [266, 87] width 70 height 17
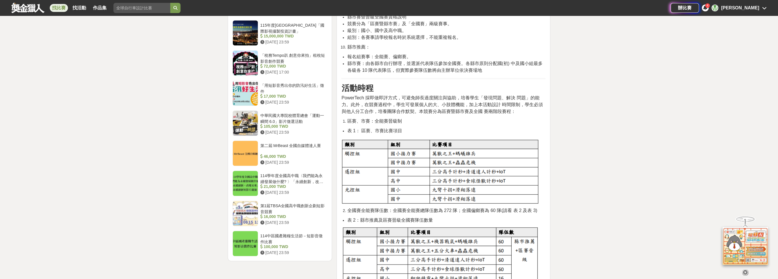
scroll to position [625, 0]
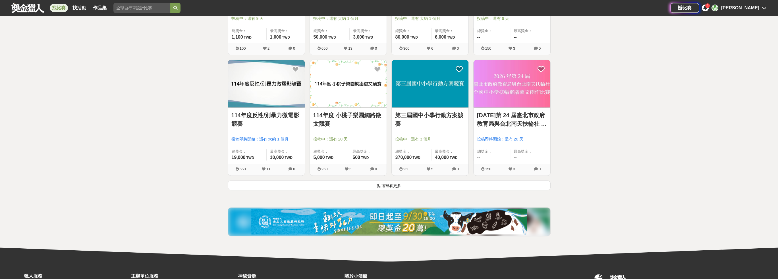
scroll to position [1452, 0]
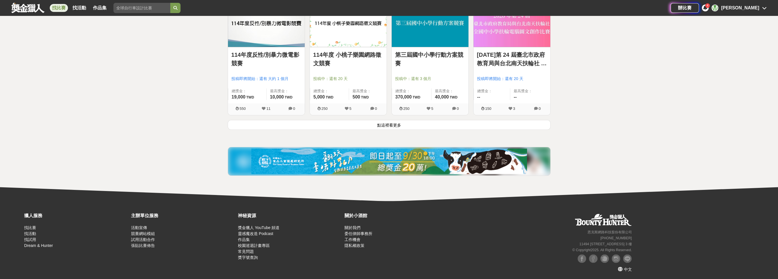
click at [416, 122] on button "點這裡看更多" at bounding box center [389, 125] width 323 height 10
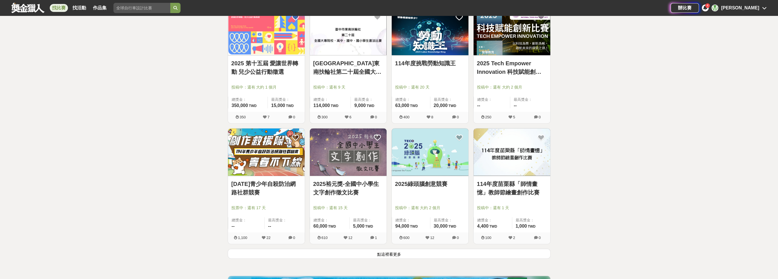
scroll to position [2134, 0]
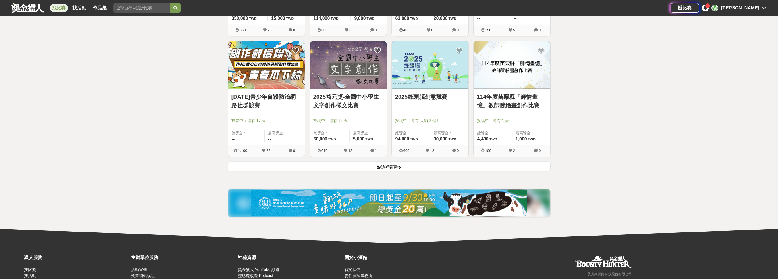
click at [388, 163] on button "點這裡看更多" at bounding box center [389, 167] width 323 height 10
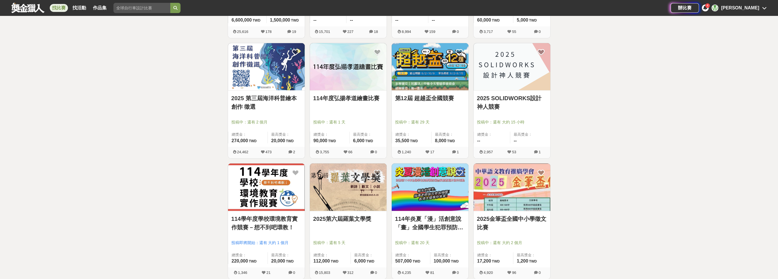
scroll to position [259, 0]
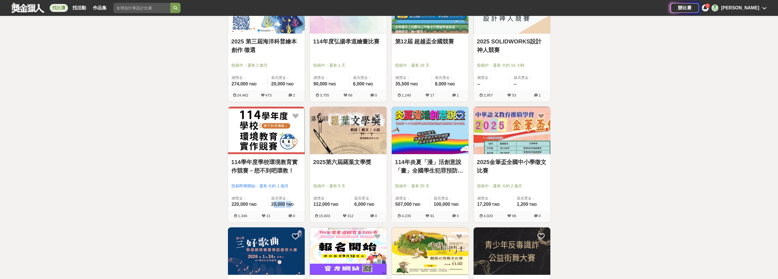
drag, startPoint x: 273, startPoint y: 205, endPoint x: 293, endPoint y: 205, distance: 19.9
click at [293, 205] on span "20,000 TWD" at bounding box center [282, 204] width 22 height 5
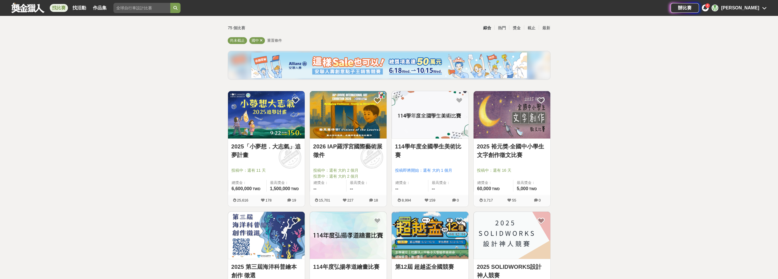
scroll to position [0, 0]
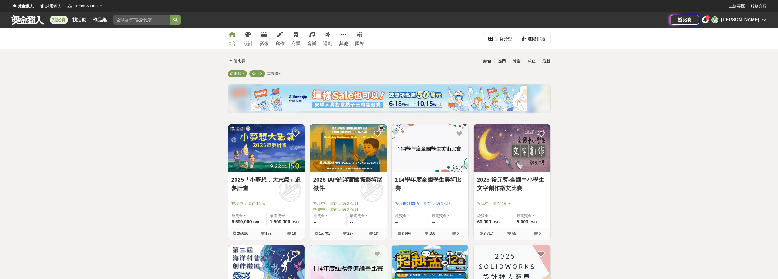
click at [58, 23] on div "找比賽 找活動 作品集" at bounding box center [80, 20] width 61 height 16
click at [59, 21] on link "找比賽" at bounding box center [59, 20] width 18 height 8
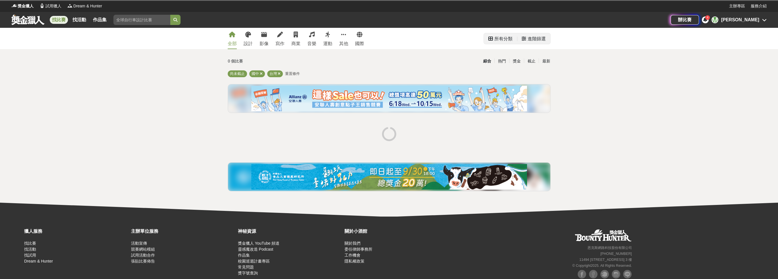
click at [526, 36] on div "進階篩選" at bounding box center [533, 38] width 24 height 11
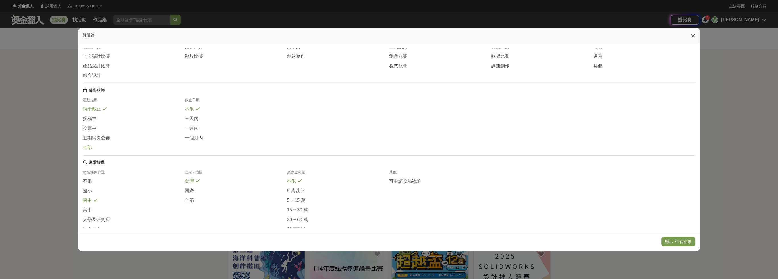
scroll to position [47, 0]
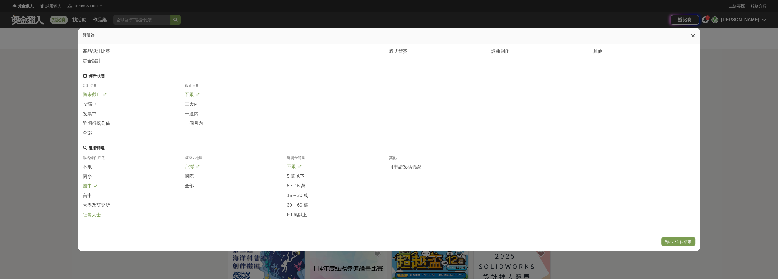
click at [93, 215] on span "社會人士" at bounding box center [92, 215] width 18 height 6
click at [87, 186] on span "國中" at bounding box center [87, 186] width 9 height 6
click at [690, 239] on button "顯示 34 個結果" at bounding box center [678, 242] width 34 height 10
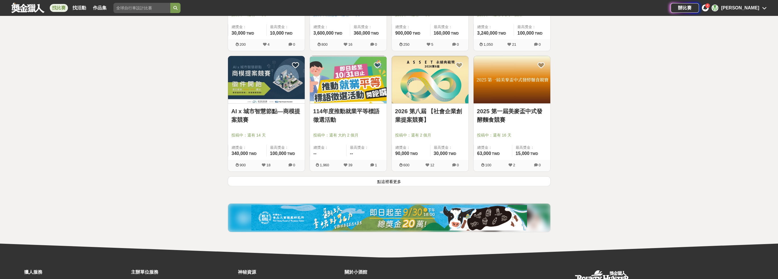
scroll to position [682, 0]
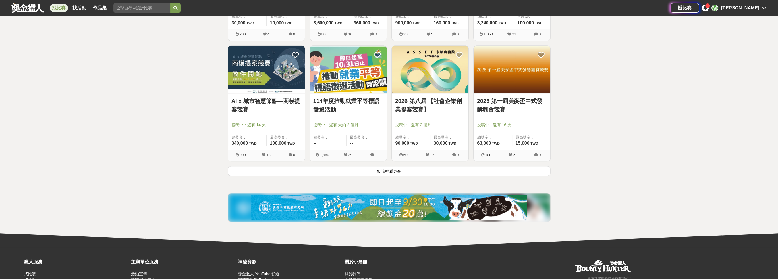
click at [358, 172] on button "點這裡看更多" at bounding box center [389, 171] width 323 height 10
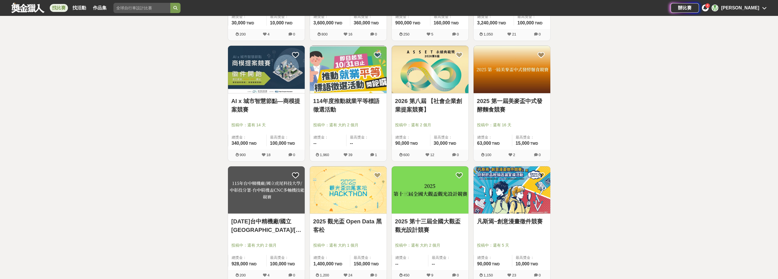
click at [273, 105] on link "AI x 城市智慧節點—商模提案競賽" at bounding box center [266, 105] width 70 height 17
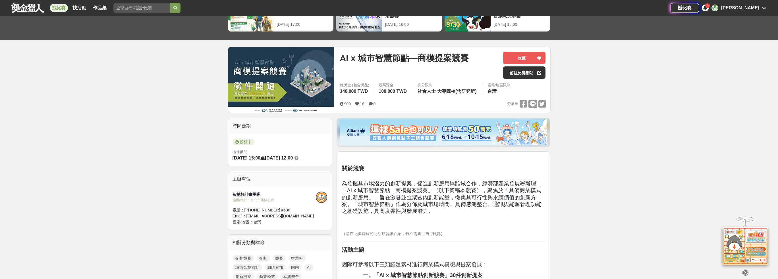
scroll to position [85, 0]
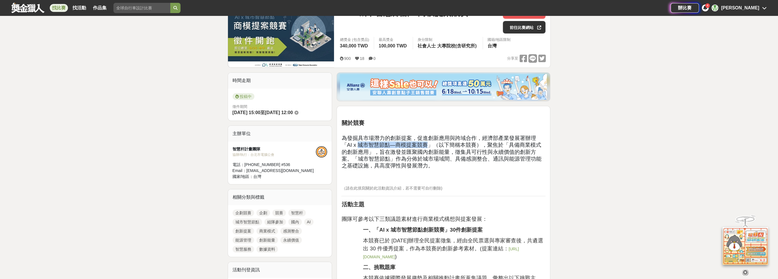
drag, startPoint x: 347, startPoint y: 145, endPoint x: 415, endPoint y: 147, distance: 68.8
click at [415, 147] on span "為發掘具市場潛力的創新提案，促進創新應用與跨域合作，經濟部產業發展署辦理「AI x 城市智慧節點—商模提案競賽」（以下簡稱本競賽），聚焦於「具備商業模式的創新…" at bounding box center [441, 152] width 200 height 34
click at [501, 156] on span "為發掘具市場潛力的創新提案，促進創新應用與跨域合作，經濟部產業發展署辦理「AI x 城市智慧節點—商模提案競賽」（以下簡稱本競賽），聚焦於「具備商業模式的創新…" at bounding box center [441, 152] width 200 height 34
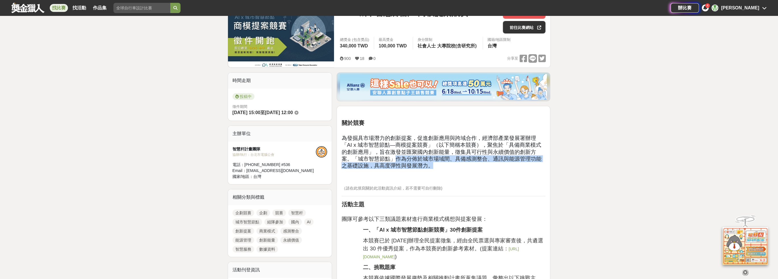
drag, startPoint x: 358, startPoint y: 159, endPoint x: 518, endPoint y: 164, distance: 159.8
click at [518, 164] on h2 "為發掘具市場潛力的創新提案，促進創新應用與跨域合作，經濟部產業發展署辦理「AI x 城市智慧節點—商模提案競賽」（以下簡稱本競賽），聚焦於「具備商業模式的創新…" at bounding box center [443, 148] width 204 height 41
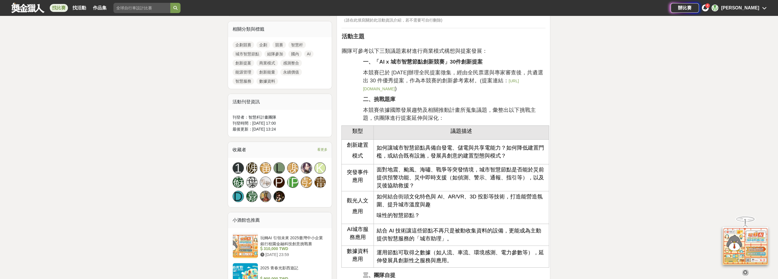
scroll to position [284, 0]
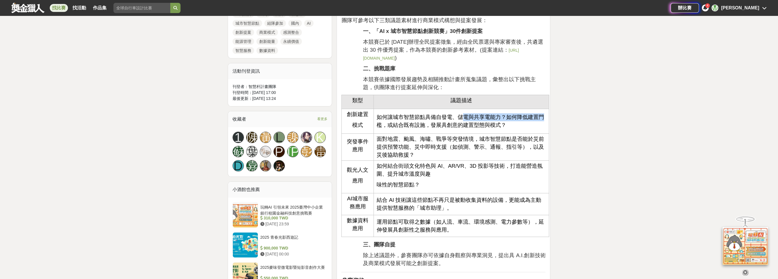
drag, startPoint x: 459, startPoint y: 115, endPoint x: 543, endPoint y: 121, distance: 84.1
click at [543, 120] on td "如何讓城市智慧節點具備自發電、儲電與共享電能力？如何降低建置門檻，或結合既有設施，發展具創意的建置型態與模式？" at bounding box center [461, 121] width 175 height 25
click at [435, 125] on span "如何讓城市智慧節點具備自發電、儲電與共享電能力？如何降低建置門檻，或結合既有設施，發展具創意的建置型態與模式？" at bounding box center [460, 121] width 167 height 14
drag, startPoint x: 389, startPoint y: 126, endPoint x: 497, endPoint y: 128, distance: 107.7
click at [497, 128] on span "如何讓城市智慧節點具備自發電、儲電與共享電能力？如何降低建置門檻，或結合既有設施，發展具創意的建置型態與模式？" at bounding box center [460, 121] width 167 height 14
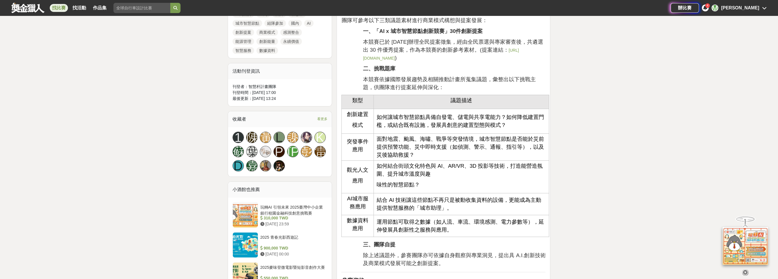
click at [414, 140] on span "面對地震、颱風、海嘯、戰爭等突發情境，城市智慧節點是否能於災前提供預警功能、災中即時支援（如偵測、警示、通報、指引等），以及災後協助救援？" at bounding box center [460, 147] width 167 height 22
drag, startPoint x: 407, startPoint y: 137, endPoint x: 520, endPoint y: 142, distance: 113.5
click at [531, 141] on span "面對地震、颱風、海嘯、戰爭等突發情境，城市智慧節點是否能於災前提供預警功能、災中即時支援（如偵測、警示、通報、指引等），以及災後協助救援？" at bounding box center [460, 147] width 167 height 22
click at [427, 146] on span "面對地震、颱風、海嘯、戰爭等突發情境，城市智慧節點是否能於災前提供預警功能、災中即時支援（如偵測、警示、通報、指引等），以及災後協助救援？" at bounding box center [460, 147] width 167 height 22
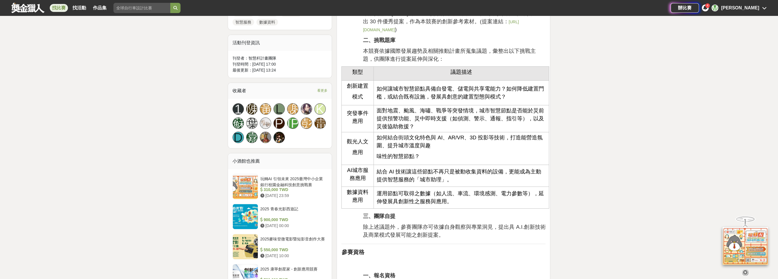
scroll to position [341, 0]
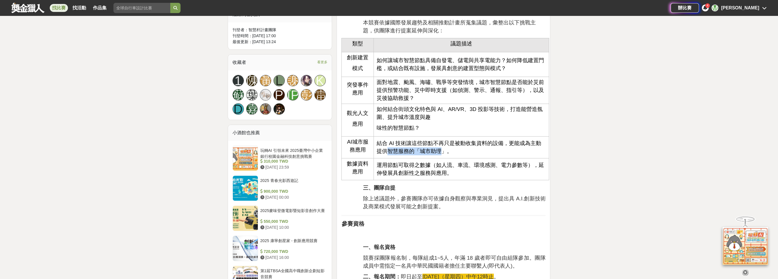
drag, startPoint x: 380, startPoint y: 152, endPoint x: 434, endPoint y: 152, distance: 54.0
click at [434, 152] on span "結合 AI 技術讓這些節點不再只是被動收集資料的設備，更能成為主動提供智慧服務的「城市助理」。" at bounding box center [459, 147] width 165 height 14
drag, startPoint x: 392, startPoint y: 168, endPoint x: 433, endPoint y: 167, distance: 41.2
click at [433, 167] on span "運用節點可取得之數據（如人流、車流、環境感測、電力參數等），延伸發展具創新性之服務與應用。" at bounding box center [460, 169] width 167 height 14
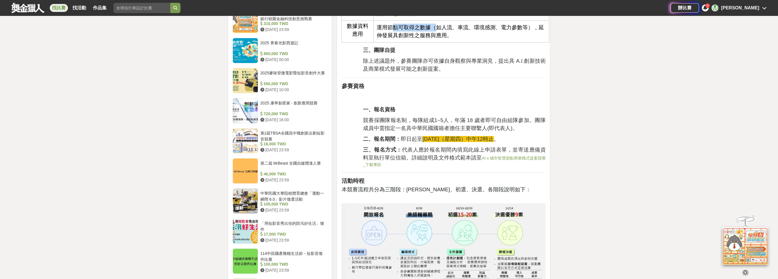
scroll to position [540, 0]
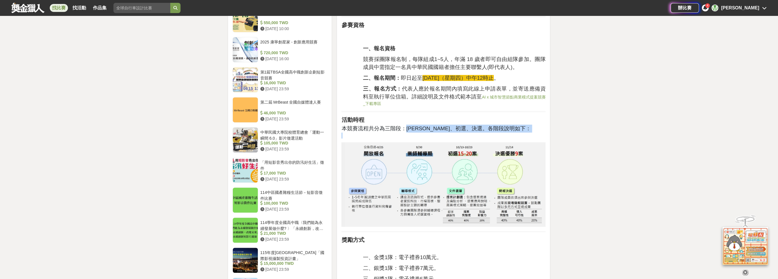
drag, startPoint x: 404, startPoint y: 128, endPoint x: 498, endPoint y: 141, distance: 95.1
click at [508, 133] on p "本競賽流程共分為三階段：業師輔導、初選、決選。各階段說明如下：" at bounding box center [443, 132] width 204 height 14
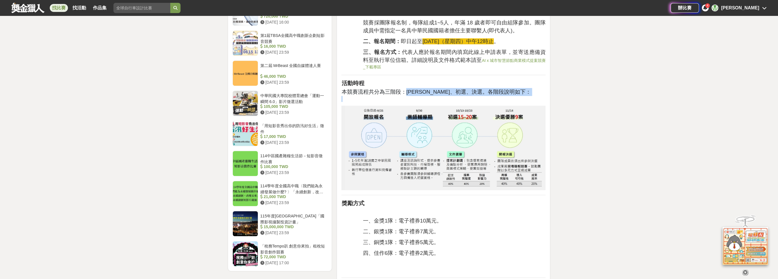
scroll to position [654, 0]
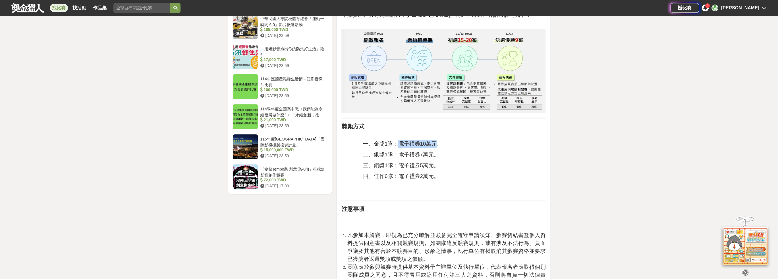
drag, startPoint x: 398, startPoint y: 144, endPoint x: 435, endPoint y: 144, distance: 36.9
click at [435, 144] on span "一、金獎1隊：電子禮券10萬元。" at bounding box center [402, 144] width 79 height 6
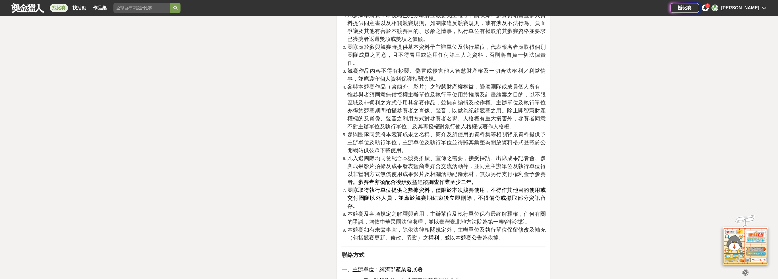
scroll to position [938, 0]
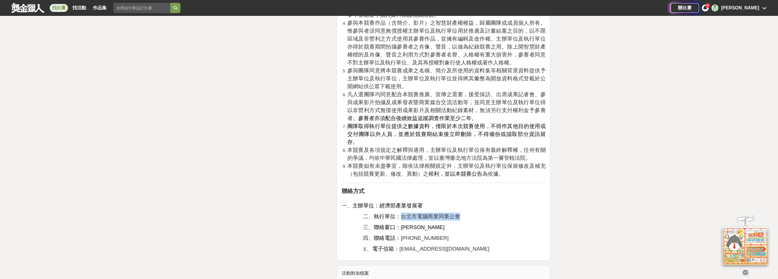
drag, startPoint x: 400, startPoint y: 200, endPoint x: 461, endPoint y: 201, distance: 60.8
click at [461, 213] on p "二、 執行單位： 台北市電腦商業同業公會" at bounding box center [454, 217] width 182 height 8
click at [427, 235] on span "(02)2577-4249#371" at bounding box center [425, 238] width 48 height 6
drag, startPoint x: 400, startPoint y: 189, endPoint x: 446, endPoint y: 189, distance: 45.5
click at [446, 196] on p "一、 主辦單位：經濟部產業發展署" at bounding box center [443, 203] width 204 height 14
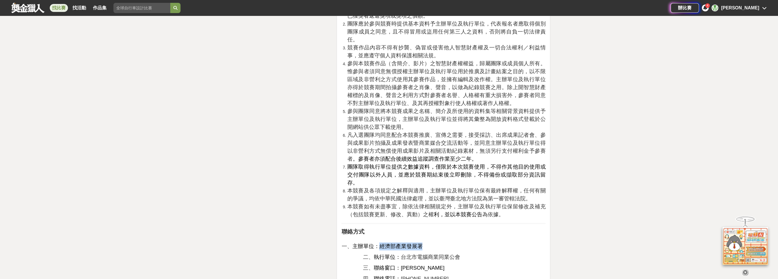
scroll to position [881, 0]
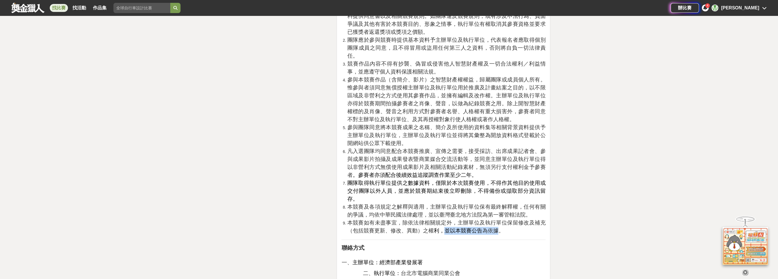
drag, startPoint x: 443, startPoint y: 213, endPoint x: 484, endPoint y: 211, distance: 41.5
click at [493, 219] on li "本競賽如有未盡事宜，除依法律相關規定外，主辦單位及執行單位保留修改及補充（包括競賽更新、修改、異動）之權 利，並以本競賽公告 為依據。" at bounding box center [446, 227] width 198 height 16
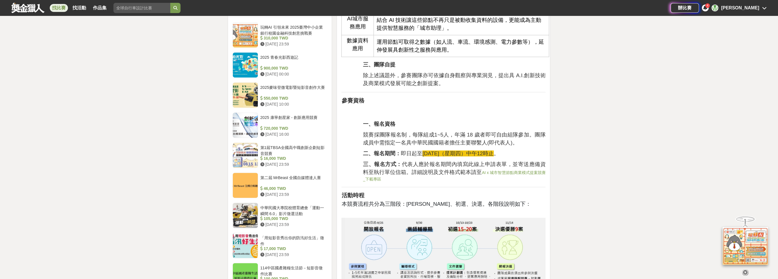
scroll to position [455, 0]
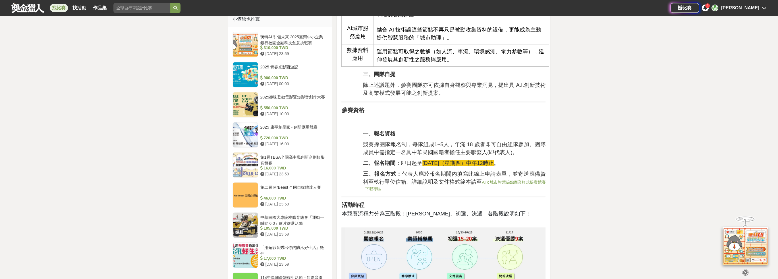
click at [442, 163] on span "114年9月25日（星期四）中午12時止" at bounding box center [457, 163] width 71 height 6
drag, startPoint x: 451, startPoint y: 143, endPoint x: 493, endPoint y: 144, distance: 41.8
click at [493, 144] on span "競賽採團隊報名制，每隊組成1~5人，年滿 18 歲者即可自由組隊參加。團隊成員中需指定一名具中華民國國籍者擔任主要聯繫人(即代表人)。" at bounding box center [454, 149] width 182 height 14
click at [432, 150] on span "競賽採團隊報名制，每隊組成1~5人，年滿 18 歲者即可自由組隊參加。團隊成員中需指定一名具中華民國國籍者擔任主要聯繫人(即代表人)。" at bounding box center [454, 149] width 182 height 14
drag, startPoint x: 450, startPoint y: 140, endPoint x: 521, endPoint y: 146, distance: 71.3
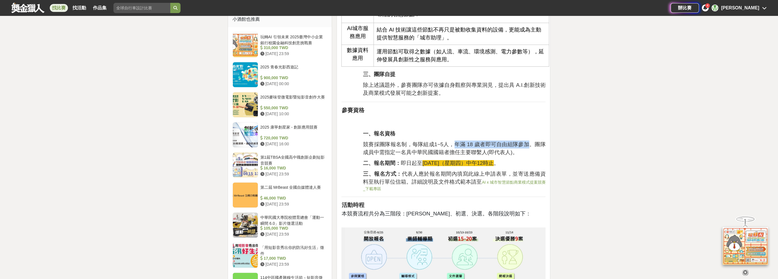
click at [521, 146] on span "競賽採團隊報名制，每隊組成1~5人，年滿 18 歲者即可自由組隊參加。團隊成員中需指定一名具中華民國國籍者擔任主要聯繫人(即代表人)。" at bounding box center [454, 149] width 182 height 14
click at [492, 157] on div "關於競賽 為發掘具市場潛力的創新提案，促進創新應用與跨域合作，經濟部產業發展署辦理「AI x 城市智慧節點—商模提案競賽」（以下簡稱本競賽），聚焦於「具備商業…" at bounding box center [443, 238] width 204 height 995
drag, startPoint x: 414, startPoint y: 144, endPoint x: 444, endPoint y: 144, distance: 29.6
click at [444, 144] on span "競賽採團隊報名制，每隊組成1~5人，年滿 18 歲者即可自由組隊參加。團隊成員中需指定一名具中華民國國籍者擔任主要聯繫人(即代表人)。" at bounding box center [454, 149] width 182 height 14
drag, startPoint x: 375, startPoint y: 144, endPoint x: 526, endPoint y: 145, distance: 151.5
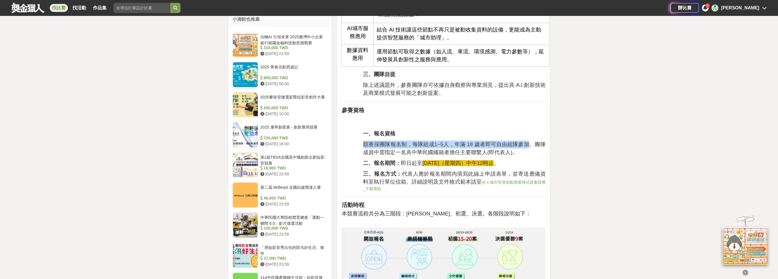
click at [526, 145] on span "競賽採團隊報名制，每隊組成1~5人，年滿 18 歲者即可自由組隊參加。團隊成員中需指定一名具中華民國國籍者擔任主要聯繫人(即代表人)。" at bounding box center [454, 149] width 182 height 14
click at [473, 147] on span "競賽採團隊報名制，每隊組成1~5人，年滿 18 歲者即可自由組隊參加。團隊成員中需指定一名具中華民國國籍者擔任主要聯繫人(即代表人)。" at bounding box center [454, 149] width 182 height 14
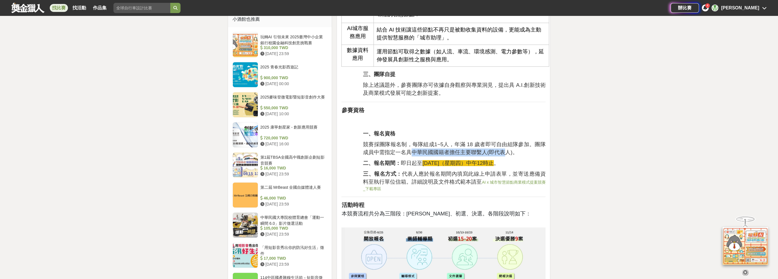
drag, startPoint x: 406, startPoint y: 152, endPoint x: 497, endPoint y: 151, distance: 90.4
click at [497, 151] on span "競賽採團隊報名制，每隊組成1~5人，年滿 18 歲者即可自由組隊參加。團隊成員中需指定一名具中華民國國籍者擔任主要聯繫人(即代表人)。" at bounding box center [454, 149] width 182 height 14
click at [432, 161] on span "114年9月25日（星期四）中午12時止" at bounding box center [457, 163] width 71 height 6
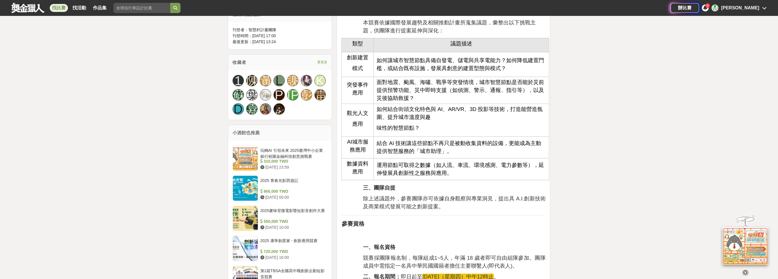
scroll to position [313, 0]
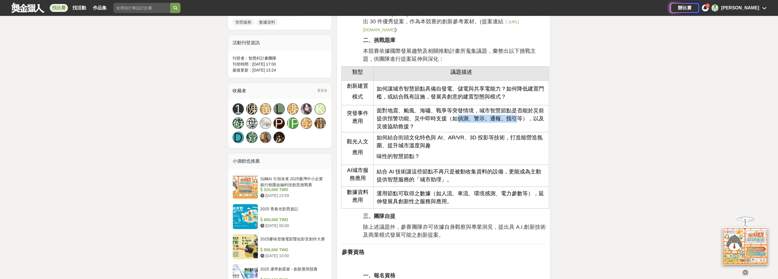
drag, startPoint x: 458, startPoint y: 120, endPoint x: 515, endPoint y: 121, distance: 56.6
click at [515, 121] on span "面對地震、颱風、海嘯、戰爭等突發情境，城市智慧節點是否能於災前提供預警功能、災中即時支援（如偵測、警示、通報、指引等），以及災後協助救援？" at bounding box center [460, 119] width 167 height 22
click at [435, 140] on p "如何結合街頭文化特色與 AI、AR/VR、3D 投影等技術，打造能營造氛圍、提升城市溫度與趣" at bounding box center [461, 142] width 169 height 16
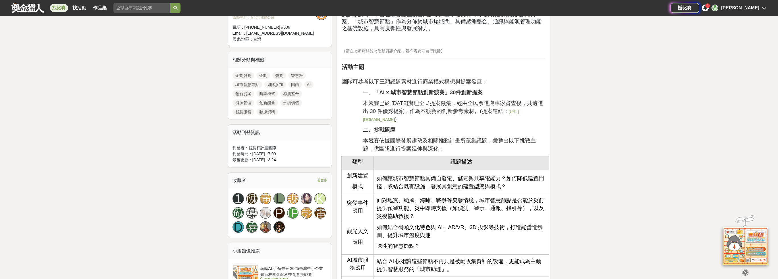
scroll to position [114, 0]
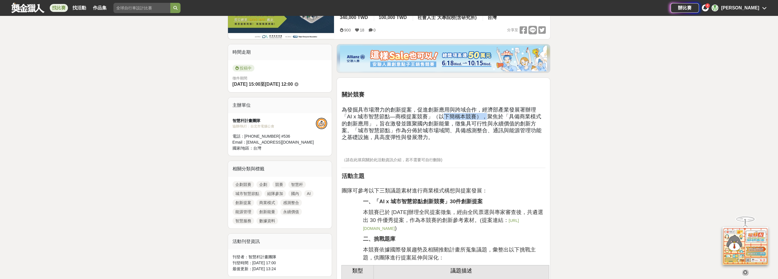
drag, startPoint x: 430, startPoint y: 113, endPoint x: 466, endPoint y: 119, distance: 36.5
click at [466, 119] on span "為發掘具市場潛力的創新提案，促進創新應用與跨域合作，經濟部產業發展署辦理「AI x 城市智慧節點—商模提案競賽」（以下簡稱本競賽），聚焦於「具備商業模式的創新…" at bounding box center [441, 124] width 200 height 34
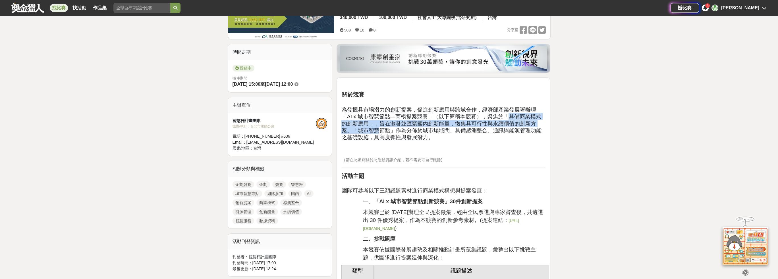
drag, startPoint x: 489, startPoint y: 117, endPoint x: 541, endPoint y: 120, distance: 52.7
click at [541, 120] on span "為發掘具市場潛力的創新提案，促進創新應用與跨域合作，經濟部產業發展署辦理「AI x 城市智慧節點—商模提案競賽」（以下簡稱本競賽），聚焦於「具備商業模式的創新…" at bounding box center [441, 124] width 200 height 34
click at [385, 125] on span "為發掘具市場潛力的創新提案，促進創新應用與跨域合作，經濟部產業發展署辦理「AI x 城市智慧節點—商模提案競賽」（以下簡稱本競賽），聚焦於「具備商業模式的創新…" at bounding box center [441, 124] width 200 height 34
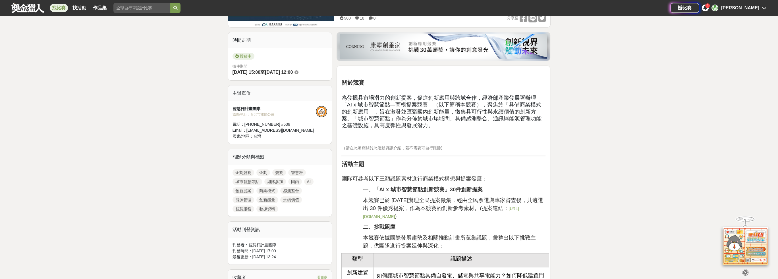
scroll to position [0, 0]
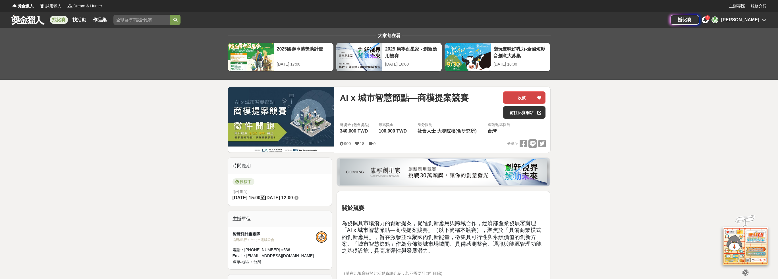
click at [518, 98] on button "收藏" at bounding box center [524, 98] width 43 height 13
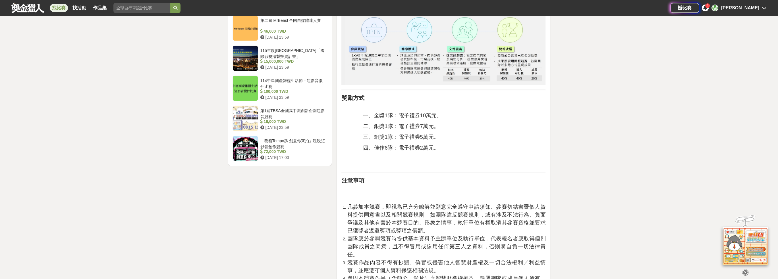
scroll to position [710, 0]
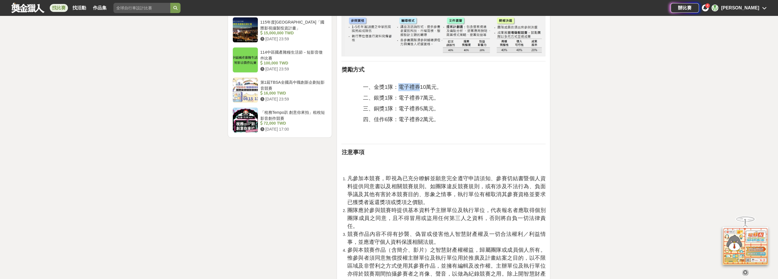
drag, startPoint x: 398, startPoint y: 85, endPoint x: 416, endPoint y: 86, distance: 18.5
click at [416, 86] on span "一、金獎1隊：電子禮券10萬元。" at bounding box center [402, 87] width 79 height 6
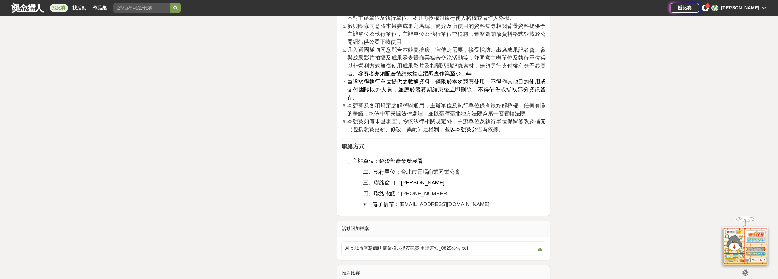
scroll to position [1023, 0]
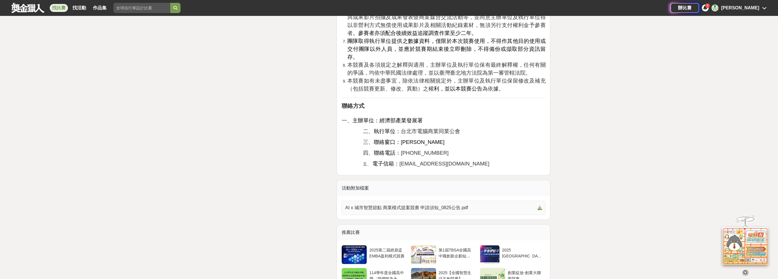
click at [449, 205] on span "AI x 城市智慧節點 商業模式提案競賽 申請須知_0825公告.pdf" at bounding box center [440, 208] width 190 height 7
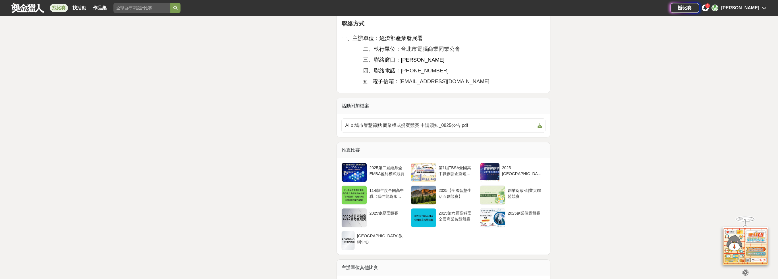
scroll to position [1194, 0]
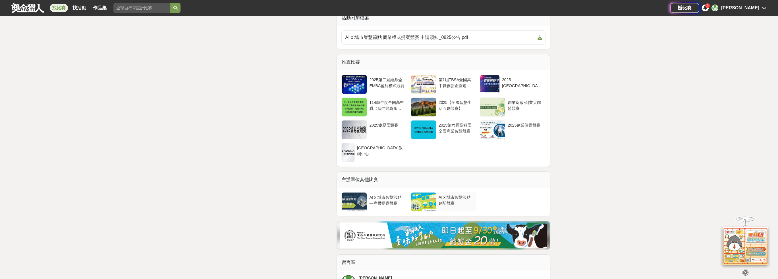
click at [455, 195] on div "AI x 城市智慧節點創新競賽" at bounding box center [456, 200] width 36 height 11
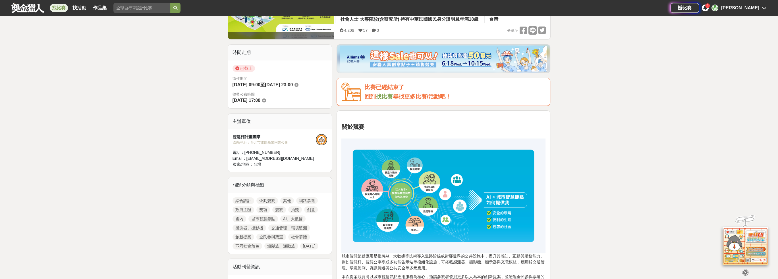
scroll to position [57, 0]
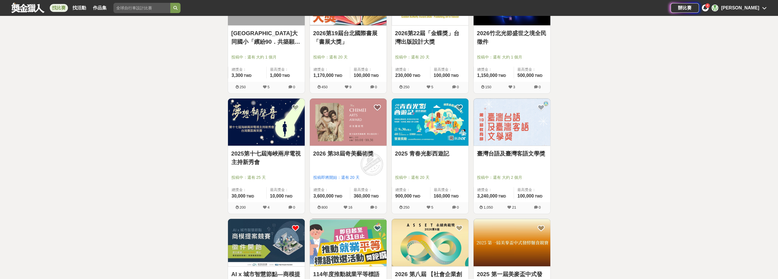
scroll to position [512, 0]
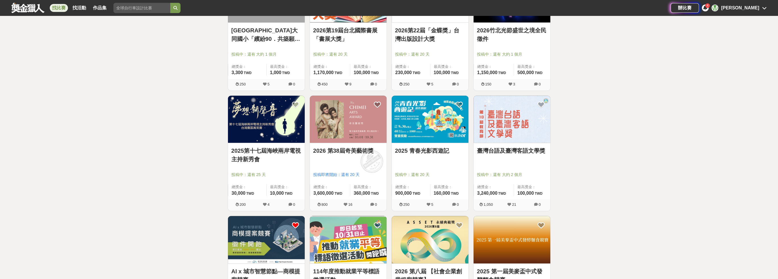
click at [354, 147] on link "2026 第38屆奇美藝術獎" at bounding box center [348, 151] width 70 height 9
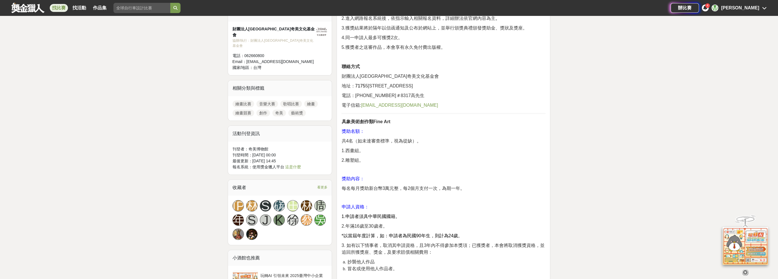
scroll to position [369, 0]
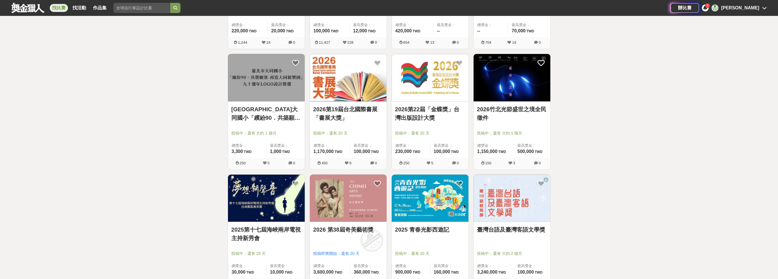
scroll to position [398, 0]
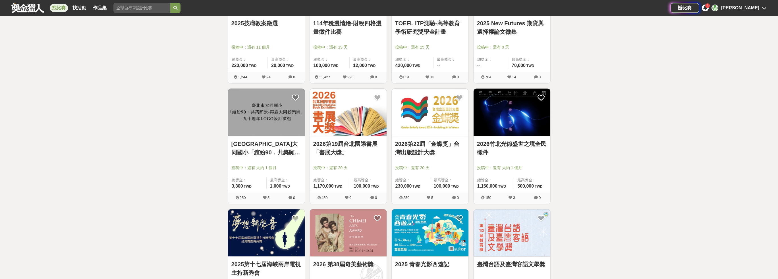
click at [538, 144] on link "2026竹北光節盛世之境全民徵件" at bounding box center [512, 148] width 70 height 17
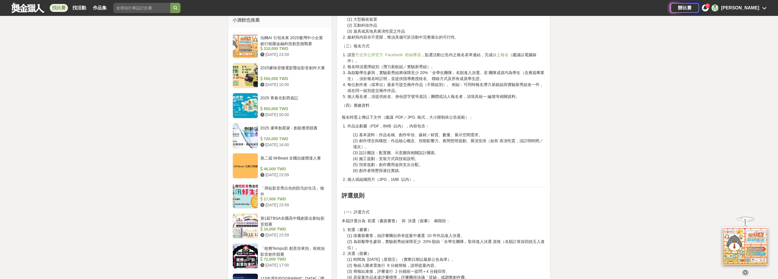
scroll to position [455, 0]
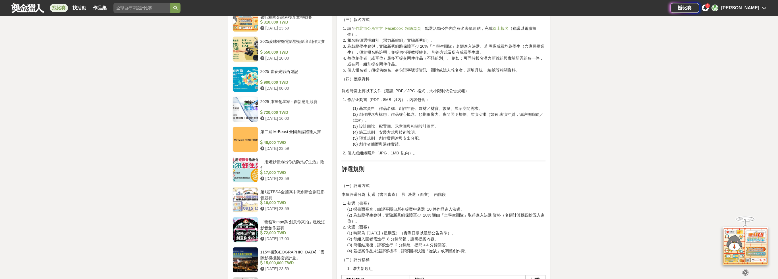
drag, startPoint x: 586, startPoint y: 170, endPoint x: 591, endPoint y: 168, distance: 5.1
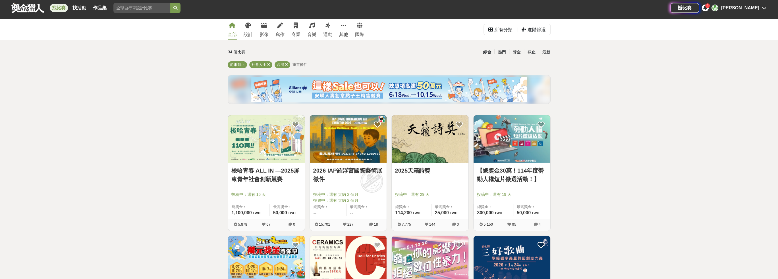
scroll to position [28, 0]
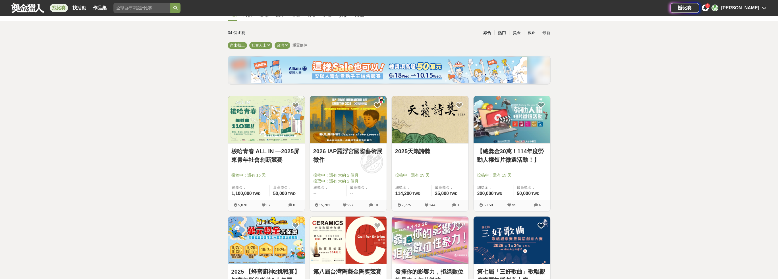
click at [420, 154] on link "2025天籟詩獎" at bounding box center [430, 151] width 70 height 9
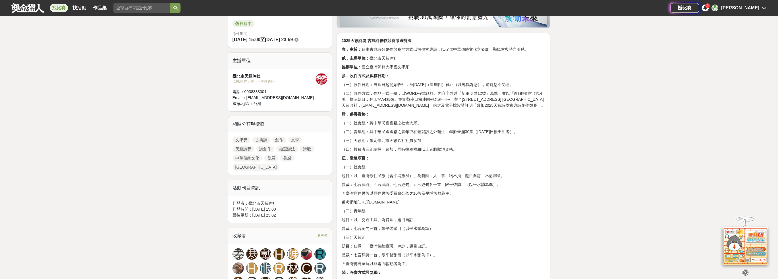
scroll to position [199, 0]
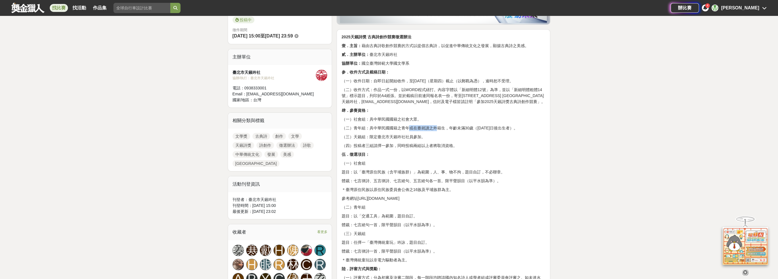
drag, startPoint x: 410, startPoint y: 141, endPoint x: 432, endPoint y: 141, distance: 21.9
click at [435, 131] on p "（二）青年組：具中華民國國籍之青年或在臺就讀之外籍生，年齡未滿30歲（民國84年1月1日後出生者）。" at bounding box center [443, 128] width 204 height 6
click at [396, 131] on p "（二）青年組：具中華民國國籍之青年或在臺就讀之外籍生，年齡未滿30歲（民國84年1月1日後出生者）。" at bounding box center [443, 128] width 204 height 6
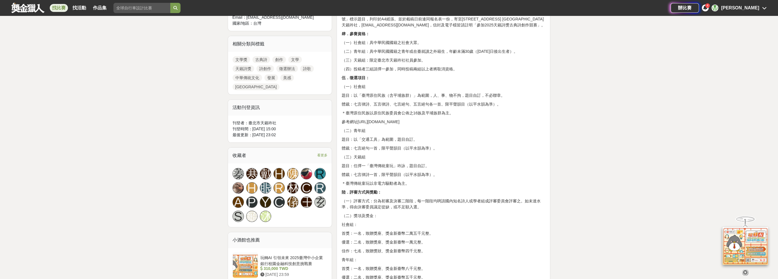
scroll to position [284, 0]
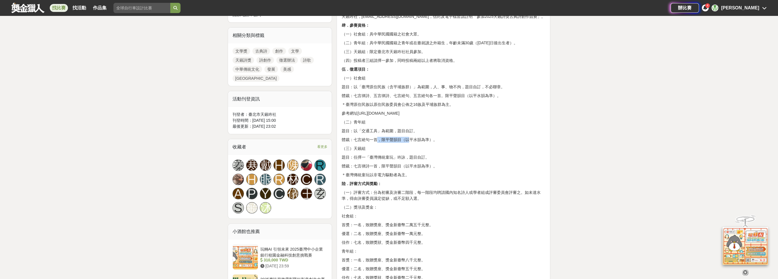
drag, startPoint x: 360, startPoint y: 152, endPoint x: 390, endPoint y: 154, distance: 30.2
click at [390, 143] on p "體裁：七言絕句一首，限平聲韻目（以平水韻為準）。" at bounding box center [443, 140] width 204 height 6
click at [430, 143] on p "體裁：七言絕句一首，限平聲韻目（以平水韻為準）。" at bounding box center [443, 140] width 204 height 6
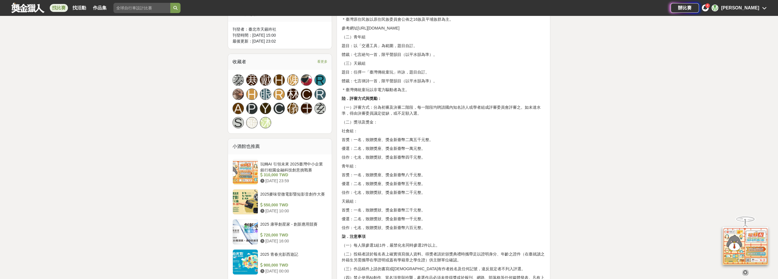
scroll to position [398, 0]
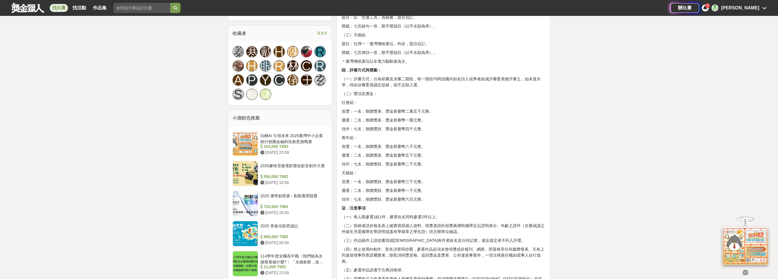
drag, startPoint x: 417, startPoint y: 159, endPoint x: 434, endPoint y: 161, distance: 17.1
click at [434, 150] on p "首獎：一名，致贈獎座、獎金新臺幣八千元整。" at bounding box center [443, 147] width 204 height 6
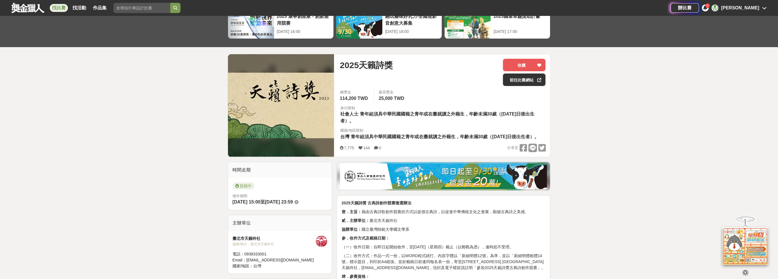
scroll to position [28, 0]
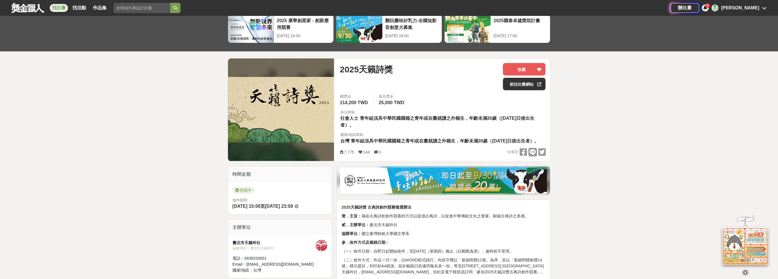
click at [517, 62] on div "2025天籟詩獎 收藏 前往比賽網站 總獎金 114,200 TWD 最高獎金 25,000 TWD 身分限制 社會人士 青年組須具中華民國國籍之青年或在臺就…" at bounding box center [442, 110] width 215 height 103
click at [517, 68] on button "收藏" at bounding box center [524, 69] width 43 height 13
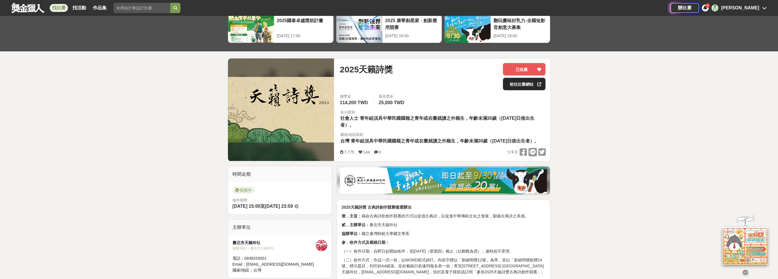
click at [524, 87] on link "前往比賽網站" at bounding box center [524, 84] width 43 height 13
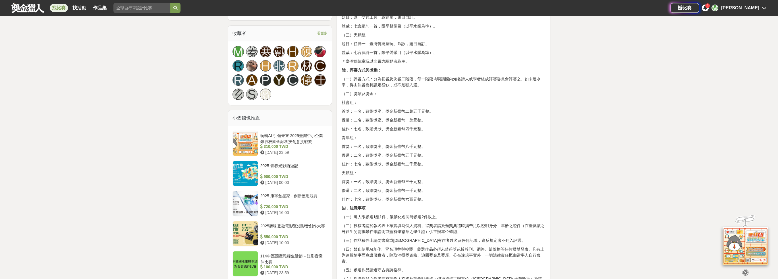
scroll to position [369, 0]
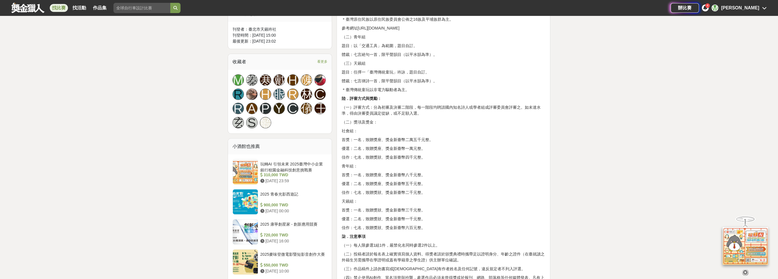
drag, startPoint x: 409, startPoint y: 94, endPoint x: 432, endPoint y: 95, distance: 22.5
click at [432, 84] on p "體裁：七言律詩一首，限平聲韻目（以平水韻為準）。" at bounding box center [443, 81] width 204 height 6
drag, startPoint x: 389, startPoint y: 97, endPoint x: 436, endPoint y: 96, distance: 47.2
click at [436, 96] on div "2025天籟詩獎 古典詩創作競賽徵選辦法 壹．主旨： 藉由古典詩歌創作競賽的方式以提倡古典詩，以促進中華傳統文化之發展，顯揚古典詩之美感。 貳．主辦單位： 臺…" at bounding box center [443, 120] width 204 height 512
drag, startPoint x: 388, startPoint y: 69, endPoint x: 436, endPoint y: 65, distance: 48.7
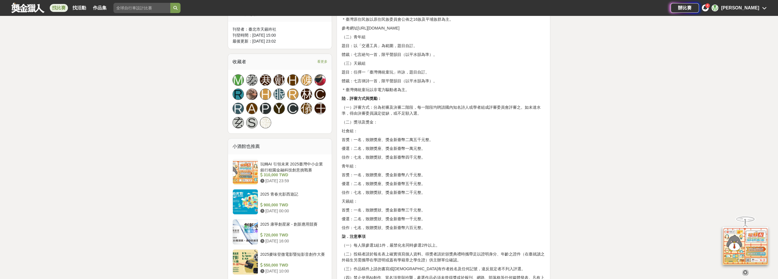
click at [436, 58] on p "體裁：七言絕句一首，限平聲韻目（以平水韻為準）。" at bounding box center [443, 55] width 204 height 6
copy p "限平聲韻目（以平水韻為準）"
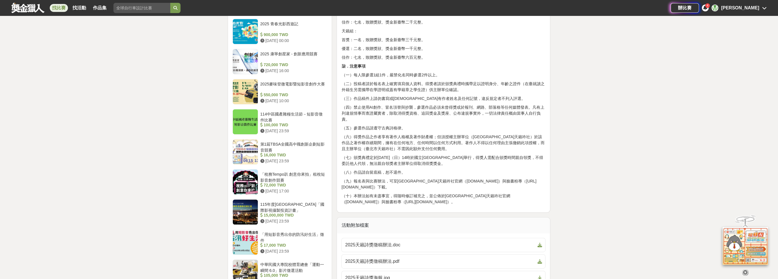
scroll to position [625, 0]
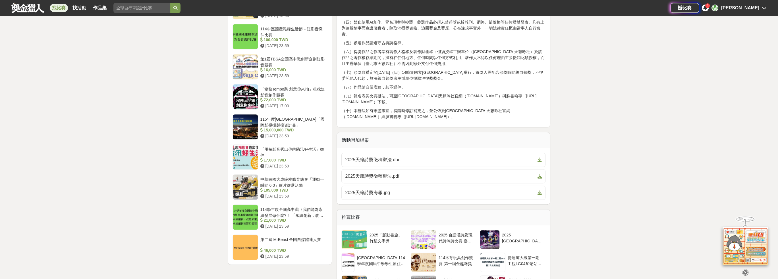
drag, startPoint x: 447, startPoint y: 62, endPoint x: 451, endPoint y: 61, distance: 4.7
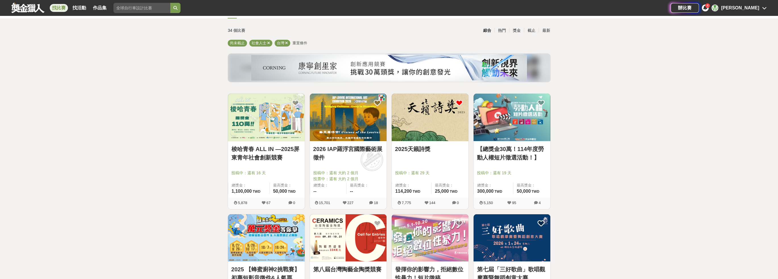
scroll to position [28, 0]
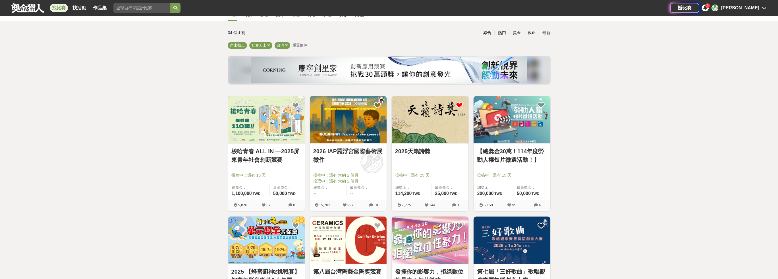
click at [530, 117] on img at bounding box center [511, 119] width 77 height 47
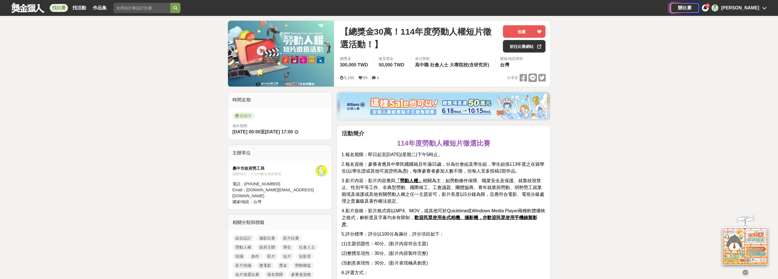
scroll to position [114, 0]
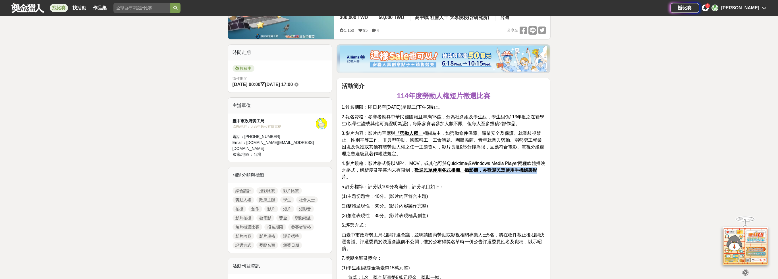
drag, startPoint x: 475, startPoint y: 171, endPoint x: 560, endPoint y: 162, distance: 85.1
click at [542, 172] on p "4.影片規格：影片格式得以MP4、MOV，或其他可於Quicktime或Windows Media Player兩種軟體播映之格式，解析度及字幕均未有限制， …" at bounding box center [443, 170] width 204 height 20
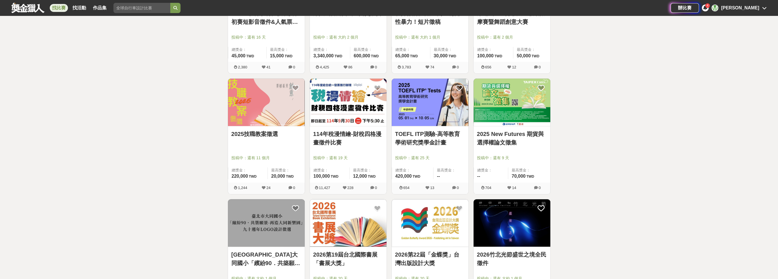
scroll to position [285, 0]
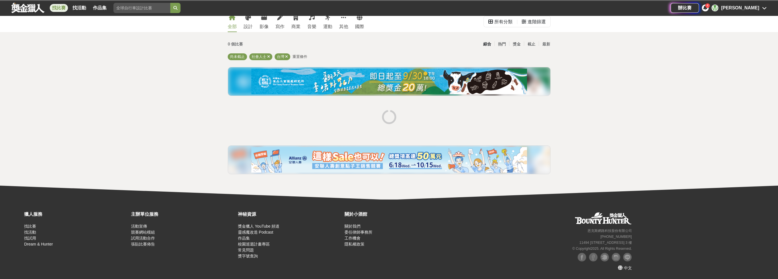
scroll to position [17, 0]
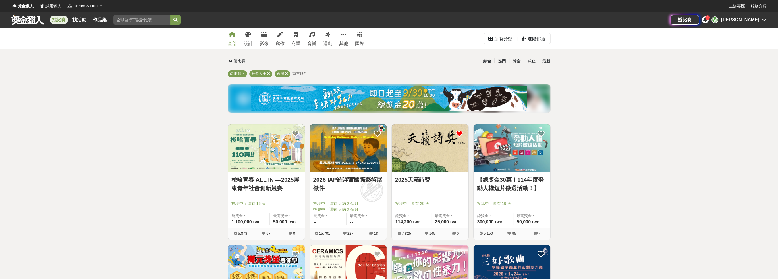
drag, startPoint x: 475, startPoint y: 140, endPoint x: 492, endPoint y: 113, distance: 31.6
click at [1, 23] on div "找比賽 找活動 作品集 寫作 學校美術教育 線上報名專區 南一 比賽組別 國民美術鑑賞能力 辦比賽 4 M Ming Wu" at bounding box center [389, 20] width 778 height 16
click at [28, 21] on link at bounding box center [28, 19] width 34 height 11
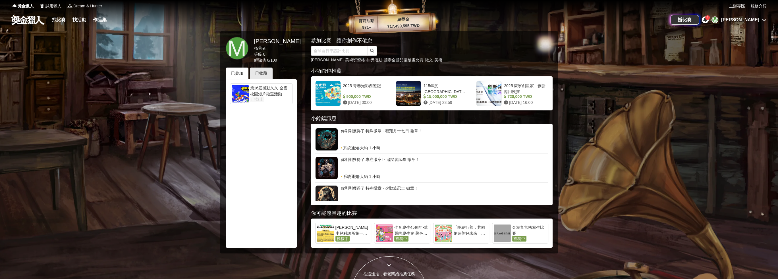
scroll to position [35, 0]
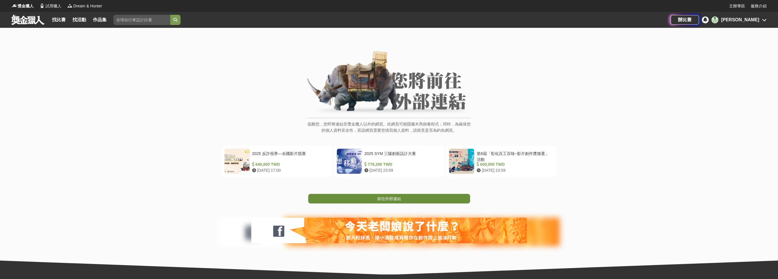
click at [366, 195] on link "前往外部連結" at bounding box center [389, 199] width 162 height 10
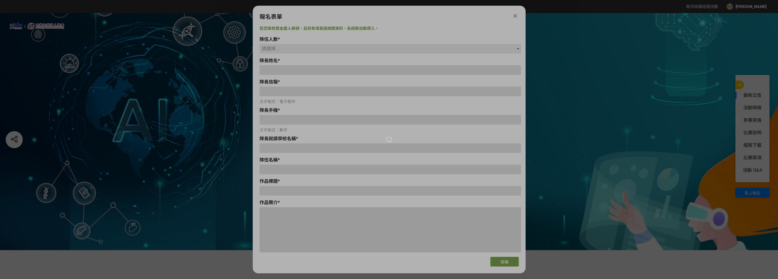
type input "dinowu119@gmail.com"
type input "[PERSON_NAME]"
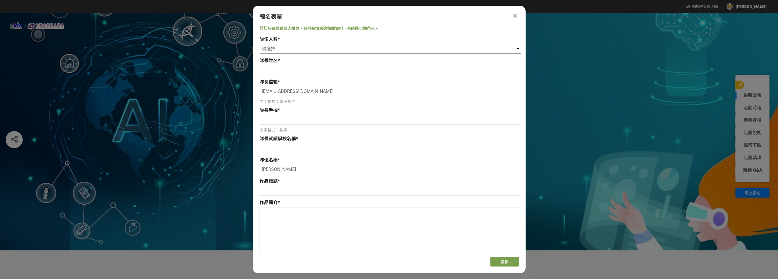
click at [315, 47] on select "請選擇... 1 2 3 4 5" at bounding box center [389, 49] width 261 height 10
select select "1"
click at [259, 44] on select "請選擇... 1 2 3 4 5" at bounding box center [389, 49] width 261 height 10
click at [289, 71] on input at bounding box center [389, 70] width 261 height 10
click at [302, 120] on input at bounding box center [389, 120] width 261 height 10
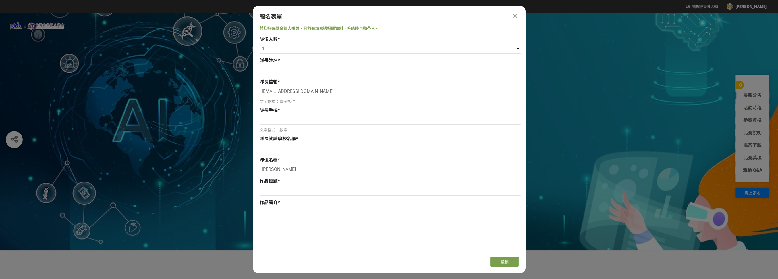
click at [295, 152] on input at bounding box center [389, 149] width 261 height 10
click at [290, 171] on input "[PERSON_NAME]" at bounding box center [389, 170] width 261 height 10
click at [280, 196] on input at bounding box center [389, 191] width 261 height 10
click at [302, 217] on textarea at bounding box center [390, 236] width 261 height 57
click at [514, 17] on icon at bounding box center [515, 16] width 4 height 6
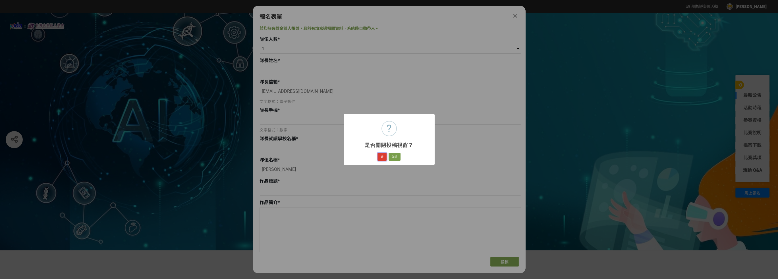
click at [384, 157] on button "好" at bounding box center [381, 157] width 9 height 8
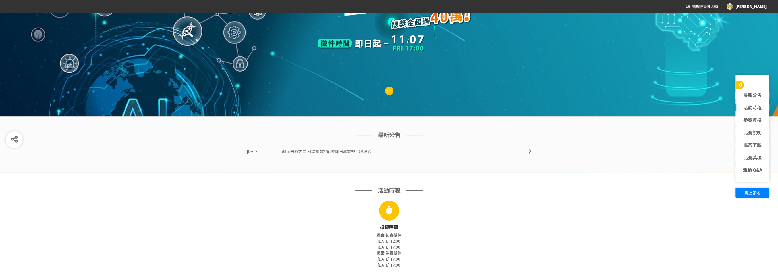
scroll to position [142, 0]
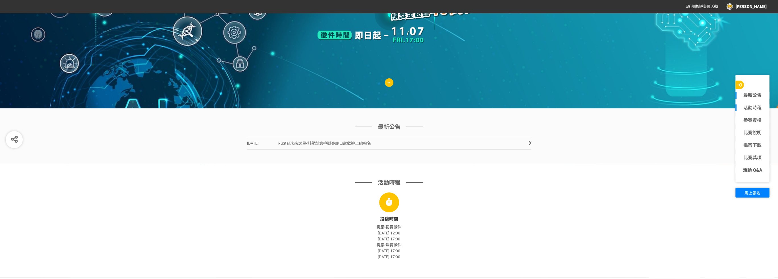
click at [756, 94] on link "最新公告" at bounding box center [752, 95] width 34 height 7
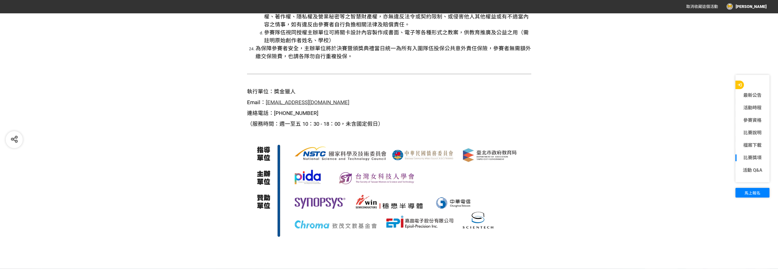
scroll to position [2156, 0]
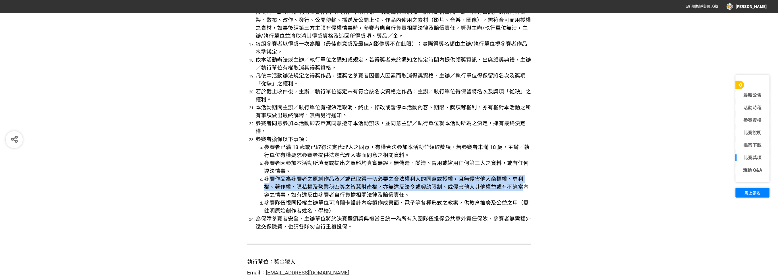
drag, startPoint x: 268, startPoint y: 169, endPoint x: 507, endPoint y: 174, distance: 238.5
click at [507, 176] on span "參賽作品為參賽者之原創作品及／或已取得一切必要之合法權利人的同意或授權，且無侵害他人商標權、專利權、著作權、隱私權及營業秘密等之智慧財產權，亦無違反法令或契約…" at bounding box center [396, 187] width 265 height 22
click at [373, 176] on span "參賽作品為參賽者之原創作品及／或已取得一切必要之合法權利人的同意或授權，且無侵害他人商標權、專利權、著作權、隱私權及營業秘密等之智慧財產權，亦無違反法令或契約…" at bounding box center [396, 187] width 265 height 22
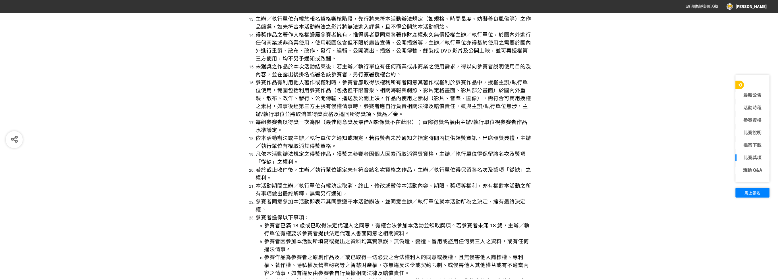
scroll to position [2071, 0]
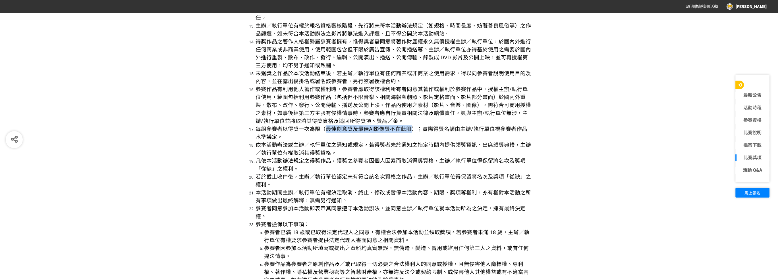
drag, startPoint x: 324, startPoint y: 120, endPoint x: 408, endPoint y: 119, distance: 83.8
click at [408, 126] on span "每組參賽者以得獎一次為限（最佳創意獎及最佳AI影像獎不在此限）；實際得獎名額由主辦/執行單位視參賽者作品水準議定。" at bounding box center [391, 133] width 272 height 14
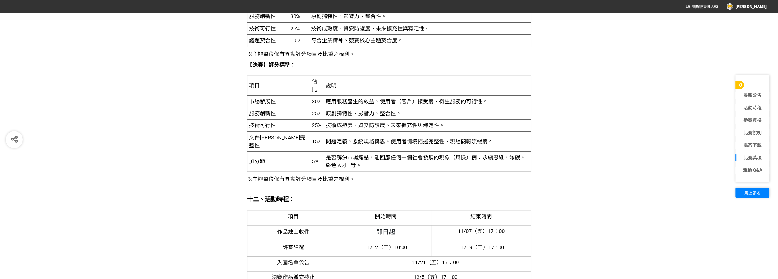
scroll to position [1388, 0]
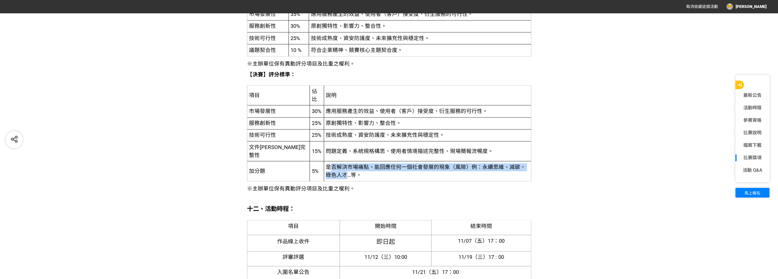
drag, startPoint x: 307, startPoint y: 166, endPoint x: 521, endPoint y: 169, distance: 214.0
click at [521, 169] on span "是否解決市場痛點、能回應任何一個社會發展的現象（風險）例：永續思維、減碳、綠色人才…等。" at bounding box center [426, 171] width 200 height 14
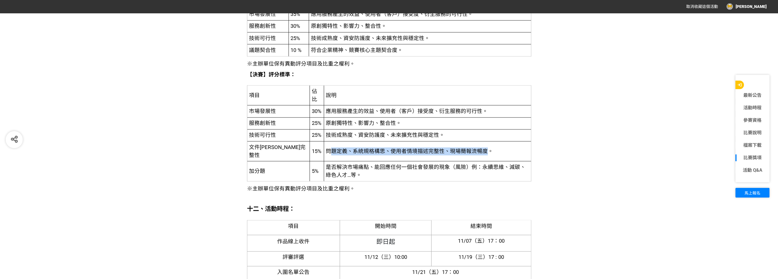
drag, startPoint x: 310, startPoint y: 149, endPoint x: 461, endPoint y: 154, distance: 151.0
click at [461, 154] on td "問題定義、系統規格構思、使用者情境描述完整性、現場簡報流暢度。" at bounding box center [427, 152] width 207 height 20
drag, startPoint x: 311, startPoint y: 134, endPoint x: 410, endPoint y: 135, distance: 98.1
click at [410, 135] on span "技術成熟度、資安防護度、未來擴充性與穩定性。" at bounding box center [385, 135] width 119 height 6
drag, startPoint x: 306, startPoint y: 121, endPoint x: 371, endPoint y: 126, distance: 65.8
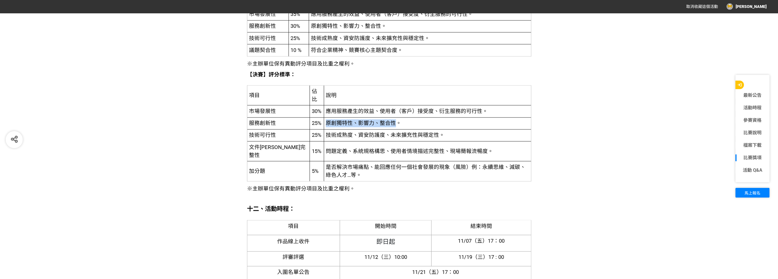
click at [371, 126] on td "原創獨特性、影響力、整合性。" at bounding box center [427, 123] width 207 height 12
drag, startPoint x: 305, startPoint y: 109, endPoint x: 458, endPoint y: 107, distance: 152.0
click at [458, 108] on span "應用服務產生的效益、使用者（客戶）接受度、衍生服務的可行性。" at bounding box center [407, 111] width 162 height 6
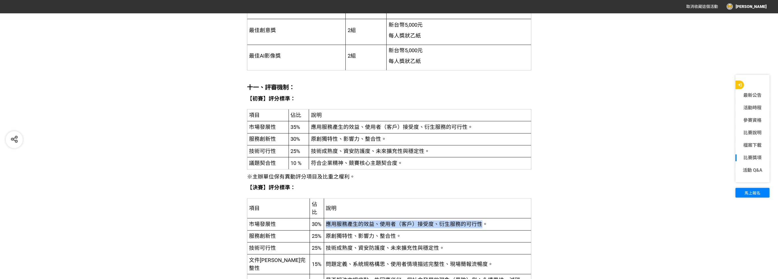
scroll to position [1275, 0]
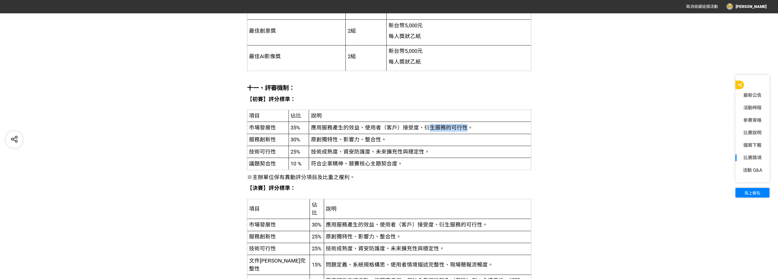
drag, startPoint x: 425, startPoint y: 128, endPoint x: 465, endPoint y: 132, distance: 40.3
click at [465, 132] on td "應用服務產生的效益、使用者（客戶）接受度、衍生服務的可行性。" at bounding box center [420, 128] width 222 height 12
drag, startPoint x: 317, startPoint y: 138, endPoint x: 374, endPoint y: 138, distance: 57.4
click at [374, 138] on span "原創獨特性、影響力、整合性。" at bounding box center [349, 140] width 76 height 6
drag, startPoint x: 317, startPoint y: 152, endPoint x: 402, endPoint y: 155, distance: 85.3
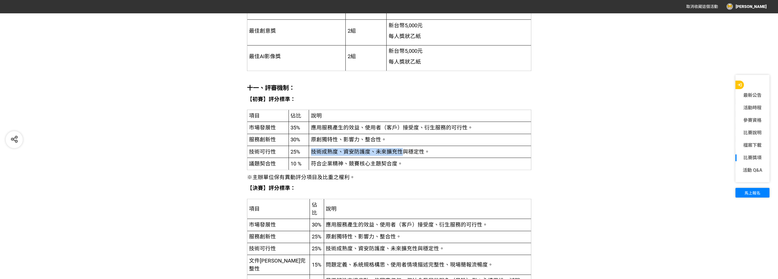
click at [402, 155] on td "技術成熟度、資安防護度、未來擴充性與穩定性。" at bounding box center [420, 152] width 222 height 12
drag, startPoint x: 313, startPoint y: 163, endPoint x: 400, endPoint y: 163, distance: 86.4
click at [400, 163] on span "符合企業精神、競賽核心主題契合度。" at bounding box center [357, 164] width 92 height 6
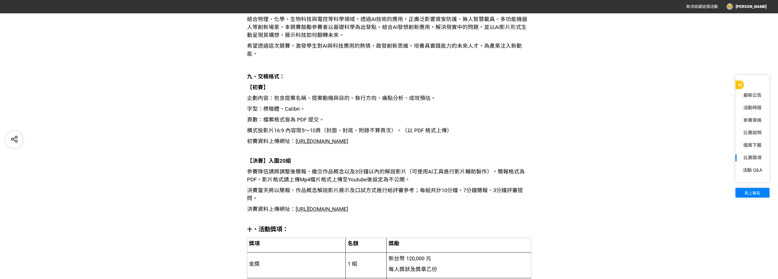
scroll to position [934, 0]
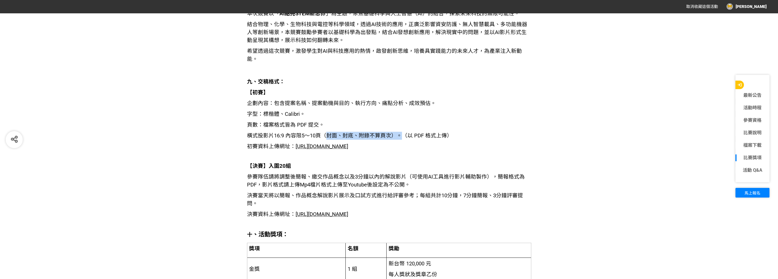
drag, startPoint x: 326, startPoint y: 129, endPoint x: 399, endPoint y: 128, distance: 73.0
click at [399, 133] on span "橫式投影片16:9 內容限5～10頁（封面、封底、附錄不算頁次）。（以 PDF 格式上傳）" at bounding box center [349, 136] width 205 height 6
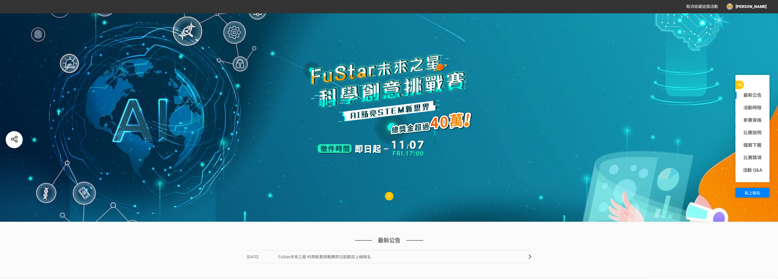
scroll to position [0, 0]
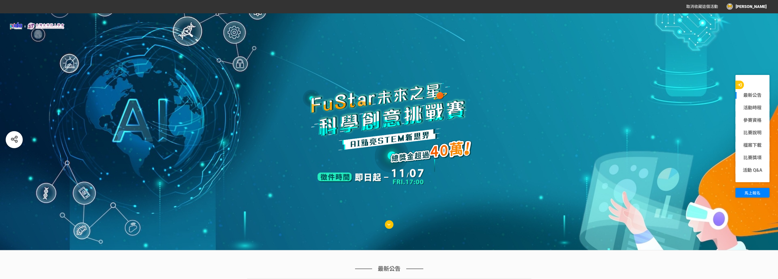
click at [50, 26] on img at bounding box center [37, 26] width 57 height 9
click at [755, 110] on link "活動時程" at bounding box center [752, 108] width 34 height 7
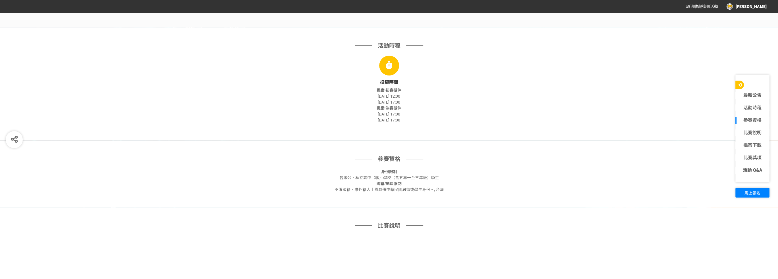
click at [751, 120] on link "參賽資格" at bounding box center [752, 120] width 34 height 7
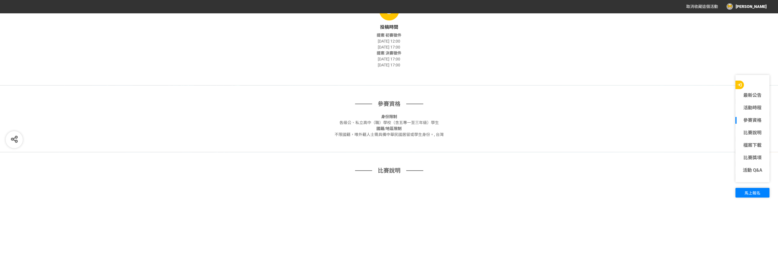
scroll to position [398, 0]
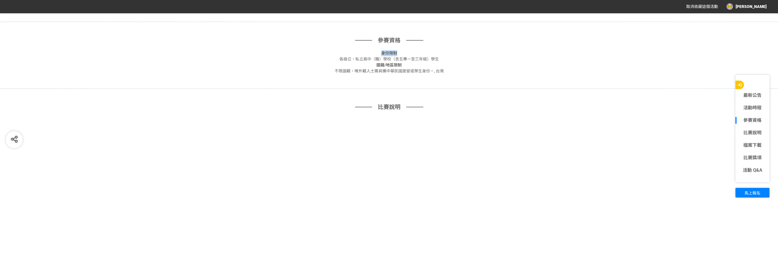
drag, startPoint x: 381, startPoint y: 52, endPoint x: 400, endPoint y: 53, distance: 19.9
click at [400, 53] on div "身份限制 各級公、私立高中（職）學校（含五專一至三年級）學生" at bounding box center [389, 56] width 284 height 12
drag, startPoint x: 346, startPoint y: 57, endPoint x: 434, endPoint y: 60, distance: 88.7
click at [434, 60] on span "各級公、私立高中（職）學校（含五專一至三年級）學生" at bounding box center [388, 59] width 99 height 5
click at [395, 63] on span "國籍/地區限制" at bounding box center [388, 65] width 25 height 5
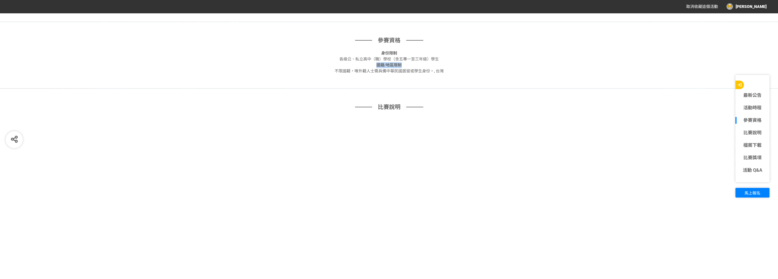
drag, startPoint x: 377, startPoint y: 65, endPoint x: 403, endPoint y: 65, distance: 25.6
click at [403, 65] on div "國籍/地區限制 不限國籍，唯外籍人士需具備中華民國居留或學生身份。, 台灣" at bounding box center [389, 68] width 284 height 12
drag, startPoint x: 343, startPoint y: 57, endPoint x: 433, endPoint y: 57, distance: 90.4
click at [433, 57] on span "各級公、私立高中（職）學校（含五專一至三年級）學生" at bounding box center [388, 59] width 99 height 5
click at [389, 56] on div "身份限制 各級公、私立高中（職）學校（含五專一至三年級）學生" at bounding box center [389, 56] width 284 height 12
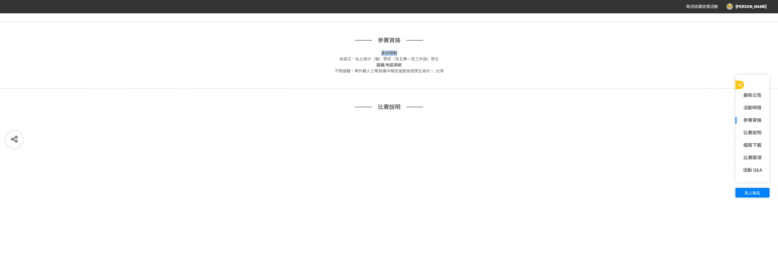
drag, startPoint x: 378, startPoint y: 51, endPoint x: 404, endPoint y: 54, distance: 26.0
click at [404, 54] on div "身份限制 各級公、私立高中（職）學校（含五專一至三年級）學生" at bounding box center [389, 56] width 284 height 12
drag, startPoint x: 344, startPoint y: 57, endPoint x: 438, endPoint y: 57, distance: 93.2
click at [438, 57] on span "各級公、私立高中（職）學校（含五專一至三年級）學生" at bounding box center [388, 59] width 99 height 5
drag, startPoint x: 341, startPoint y: 71, endPoint x: 436, endPoint y: 72, distance: 95.8
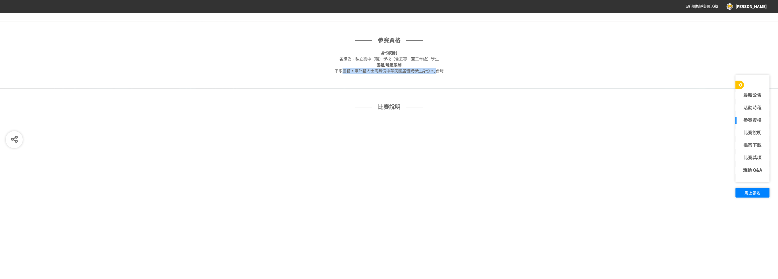
click at [436, 72] on span "不限國籍，唯外籍人士需具備中華民國居留或學生身份。, 台灣" at bounding box center [388, 71] width 109 height 5
drag, startPoint x: 351, startPoint y: 40, endPoint x: 440, endPoint y: 44, distance: 89.1
click at [440, 44] on div "參賽資格" at bounding box center [389, 43] width 284 height 14
drag, startPoint x: 382, startPoint y: 54, endPoint x: 446, endPoint y: 70, distance: 65.5
click at [446, 70] on div "身份限制 各級公、私立高中（職）學校（含五專一至三年級）學生 國籍/地區限制 不限國籍，唯外籍人士需具備中華民國居留或學生身份。, 台灣" at bounding box center [389, 62] width 284 height 24
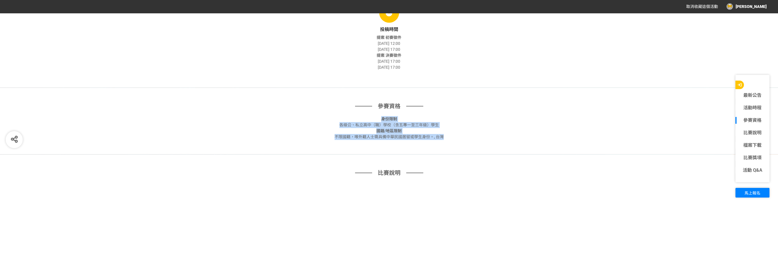
scroll to position [341, 0]
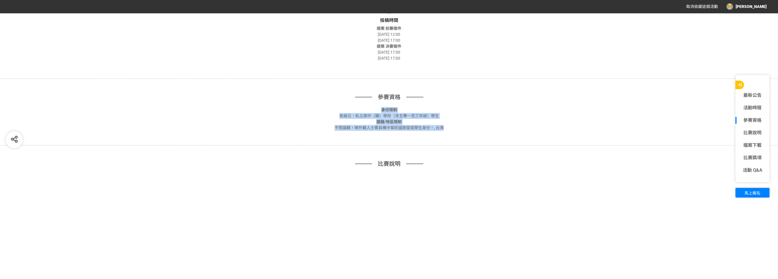
click at [361, 114] on span "各級公、私立高中（職）學校（含五專一至三年級）學生" at bounding box center [388, 116] width 99 height 5
drag, startPoint x: 433, startPoint y: 116, endPoint x: 436, endPoint y: 116, distance: 3.7
click at [436, 116] on span "各級公、私立高中（職）學校（含五專一至三年級）學生" at bounding box center [388, 116] width 99 height 5
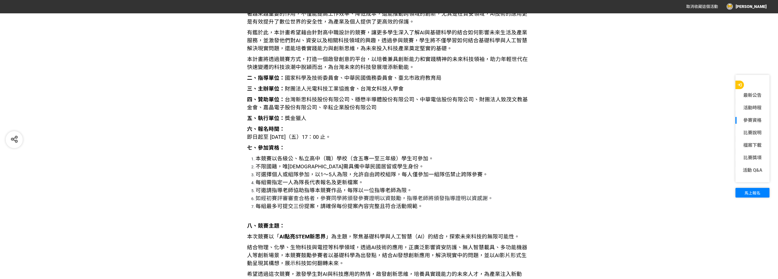
scroll to position [739, 0]
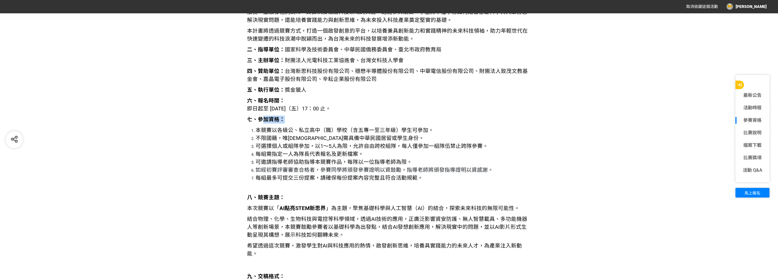
drag, startPoint x: 261, startPoint y: 118, endPoint x: 284, endPoint y: 119, distance: 23.0
click at [284, 119] on p "七、參加資格：" at bounding box center [389, 120] width 284 height 8
click at [268, 119] on strong "七、參加資格：" at bounding box center [266, 120] width 38 height 6
drag, startPoint x: 259, startPoint y: 119, endPoint x: 273, endPoint y: 120, distance: 13.9
click at [273, 120] on strong "七、參加資格：" at bounding box center [266, 120] width 38 height 6
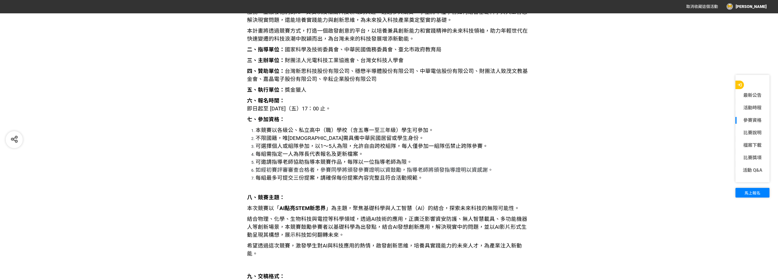
click at [297, 117] on p "七、參加資格：" at bounding box center [389, 120] width 284 height 8
drag, startPoint x: 291, startPoint y: 121, endPoint x: 233, endPoint y: 93, distance: 64.6
click at [390, 120] on p "七、參加資格：" at bounding box center [389, 120] width 284 height 8
drag, startPoint x: 242, startPoint y: 100, endPoint x: 288, endPoint y: 114, distance: 47.8
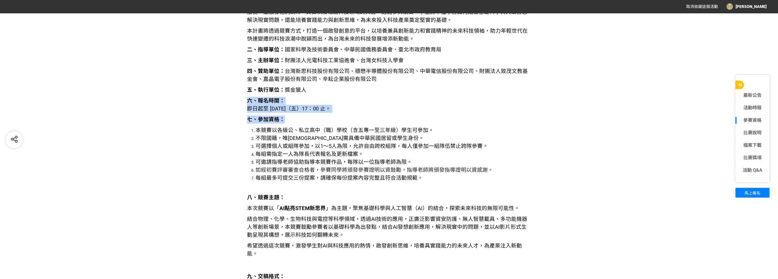
click at [307, 119] on p "七、參加資格：" at bounding box center [389, 120] width 284 height 8
drag, startPoint x: 298, startPoint y: 118, endPoint x: 238, endPoint y: 117, distance: 60.2
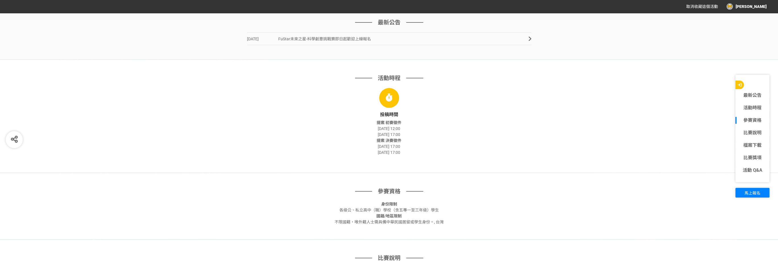
scroll to position [284, 0]
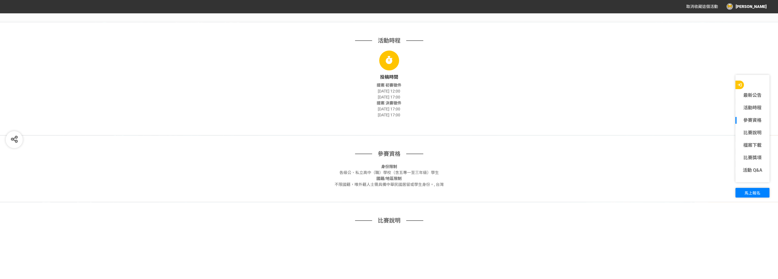
drag, startPoint x: 316, startPoint y: 35, endPoint x: 493, endPoint y: 115, distance: 194.5
click at [493, 115] on div "活動時程 投稿時間 提案 初賽徵件 2025-06-24 12:00 2025-11-07 17:00 提案 決賽徵件 2025-11-21 17:00 20…" at bounding box center [389, 78] width 778 height 113
click at [462, 93] on div "提案 初賽徵件 2025-06-24 12:00 2025-11-07 17:00" at bounding box center [389, 91] width 284 height 18
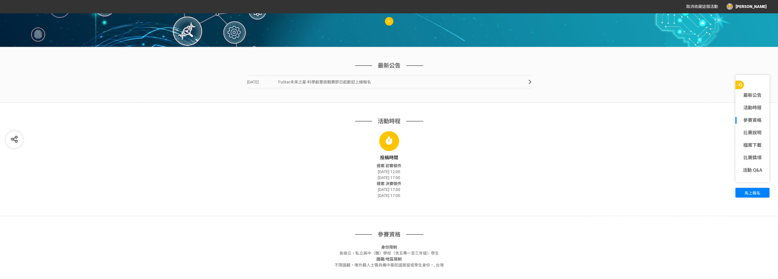
scroll to position [171, 0]
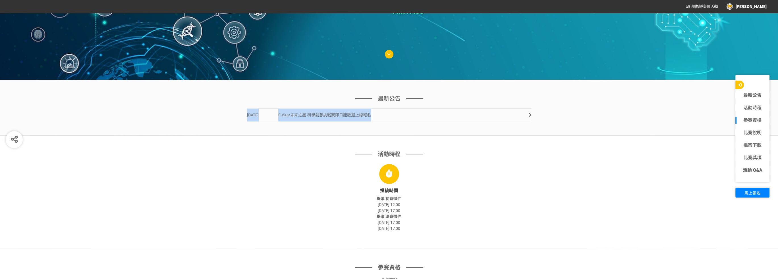
drag, startPoint x: 206, startPoint y: 112, endPoint x: 372, endPoint y: 118, distance: 166.1
click at [372, 118] on div "最新公告 2025-06-26 FuStar未來之星-科學創意挑戰賽即日起歡迎上線報名" at bounding box center [389, 108] width 778 height 56
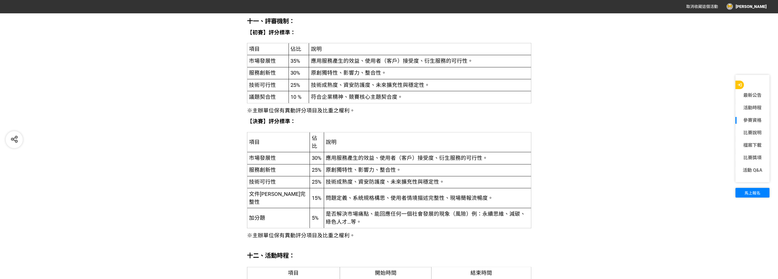
scroll to position [1307, 0]
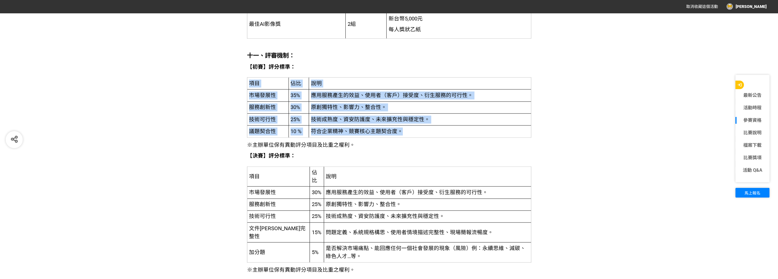
drag, startPoint x: 428, startPoint y: 136, endPoint x: 248, endPoint y: 81, distance: 188.5
click at [248, 81] on table "項目 佔比 說明 市場發展性 35% 應用服務產生的效益、使用者（客戶）接受度、衍生服務的可行性。 服務創新性 30% 原創獨特性、影響力、整合性。 技術可行…" at bounding box center [389, 107] width 284 height 61
click at [400, 90] on td "應用服務產生的效益、使用者（客戶）接受度、衍生服務的可行性。" at bounding box center [420, 96] width 222 height 12
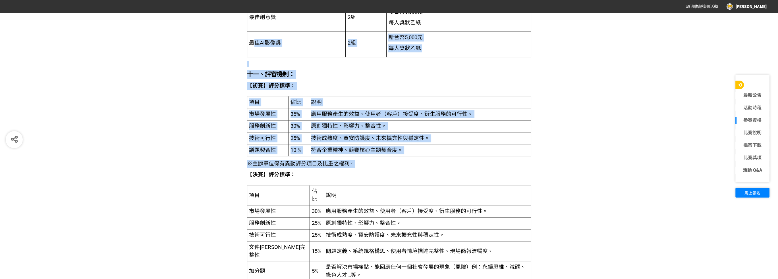
scroll to position [1279, 0]
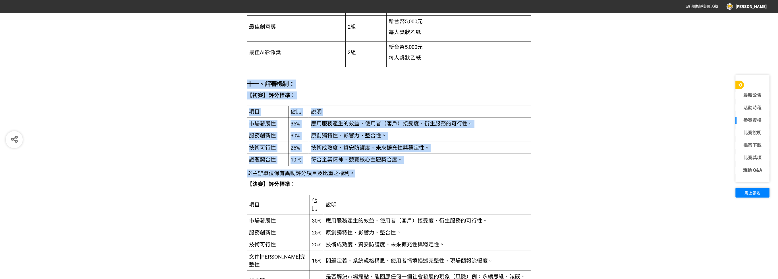
drag, startPoint x: 338, startPoint y: 86, endPoint x: 239, endPoint y: 85, distance: 99.2
click at [239, 85] on div "比賽說明 一、 競賽緣起： 在當今科技日新月異的時代，基礎科學與人工智慧（AI）的結合為我們提供了無限的探索與創新的機會，也為未來產業的發展帶來了無限可能性。…" at bounding box center [389, 262] width 778 height 2109
drag, startPoint x: 248, startPoint y: 82, endPoint x: 370, endPoint y: 170, distance: 150.5
click at [370, 170] on div "一、 競賽緣起： 在當今科技日新月異的時代，基礎科學與人工智慧（AI）的結合為我們提供了無限的探索與創新的機會，也為未來產業的發展帶來了無限可能性。 由於AI…" at bounding box center [389, 269] width 284 height 2066
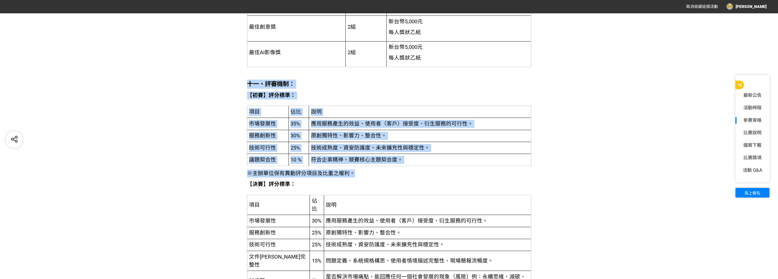
click at [407, 147] on span "技術成熟度、資安防護度、未來擴充性與穩定性。" at bounding box center [370, 148] width 119 height 6
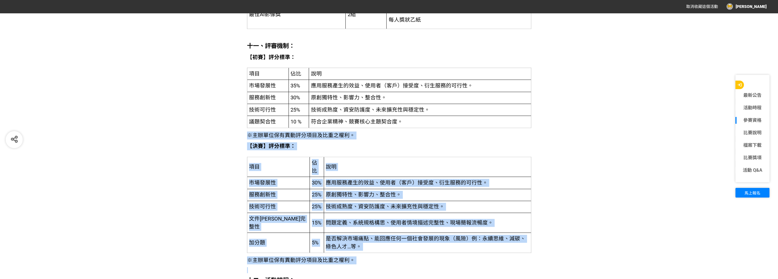
scroll to position [1307, 0]
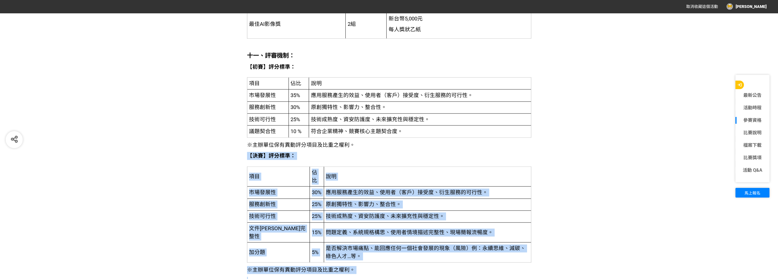
drag, startPoint x: 368, startPoint y: 132, endPoint x: 248, endPoint y: 153, distance: 122.2
click at [248, 153] on div "一、 競賽緣起： 在當今科技日新月異的時代，基礎科學與人工智慧（AI）的結合為我們提供了無限的探索與創新的機會，也為未來產業的發展帶來了無限可能性。 由於AI…" at bounding box center [389, 241] width 284 height 2066
click at [620, 210] on div "比賽說明 一、 競賽緣起： 在當今科技日新月異的時代，基礎科學與人工智慧（AI）的結合為我們提供了無限的探索與創新的機會，也為未來產業的發展帶來了無限可能性。…" at bounding box center [389, 233] width 778 height 2109
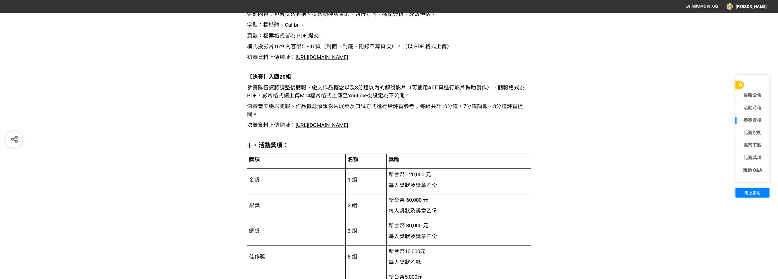
scroll to position [909, 0]
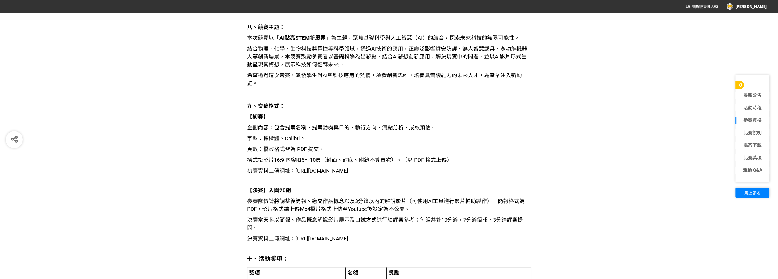
drag, startPoint x: 408, startPoint y: 240, endPoint x: 244, endPoint y: 190, distance: 172.3
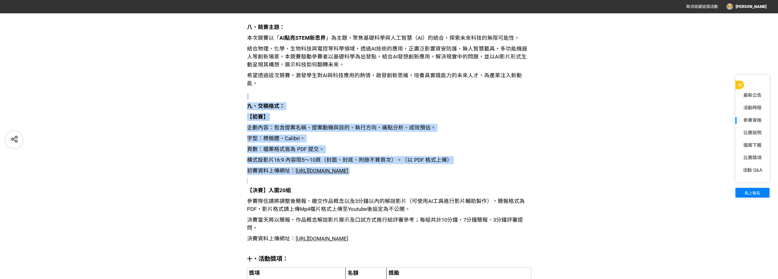
drag, startPoint x: 421, startPoint y: 180, endPoint x: 240, endPoint y: 88, distance: 202.8
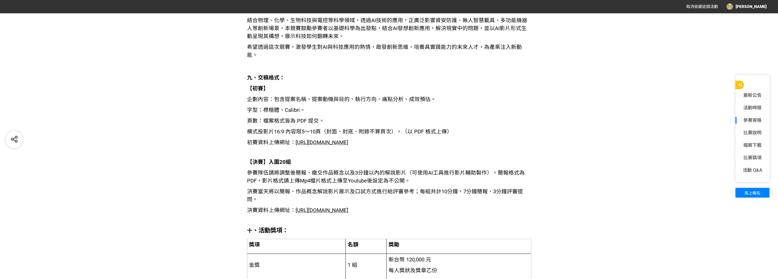
scroll to position [966, 0]
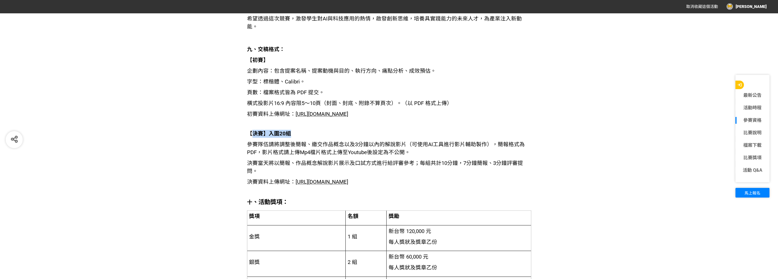
drag, startPoint x: 307, startPoint y: 135, endPoint x: 250, endPoint y: 130, distance: 57.4
click at [250, 130] on p "【決賽】入圍20組" at bounding box center [389, 134] width 284 height 8
drag, startPoint x: 246, startPoint y: 132, endPoint x: 416, endPoint y: 186, distance: 178.7
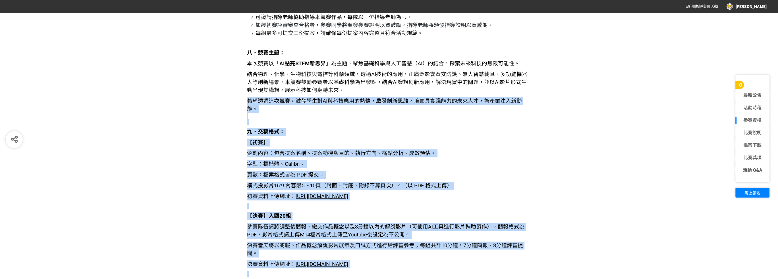
scroll to position [881, 0]
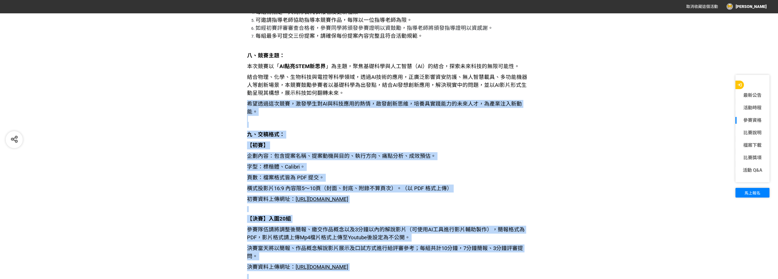
drag, startPoint x: 392, startPoint y: 194, endPoint x: 227, endPoint y: 97, distance: 191.2
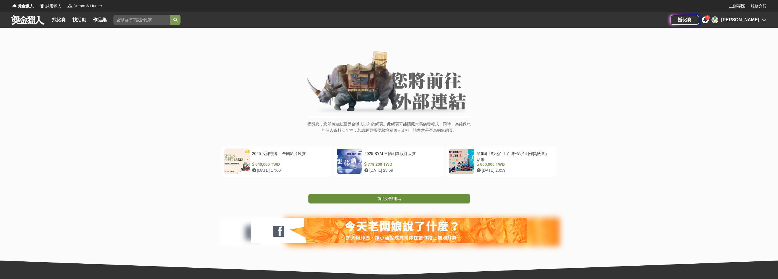
click at [393, 199] on span "前往外部連結" at bounding box center [389, 199] width 24 height 5
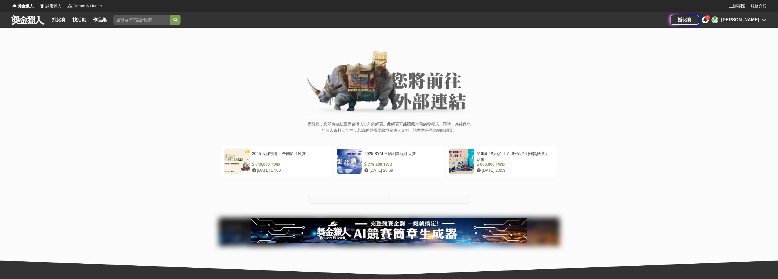
drag, startPoint x: 273, startPoint y: 66, endPoint x: 266, endPoint y: 57, distance: 11.1
